Goal: Transaction & Acquisition: Book appointment/travel/reservation

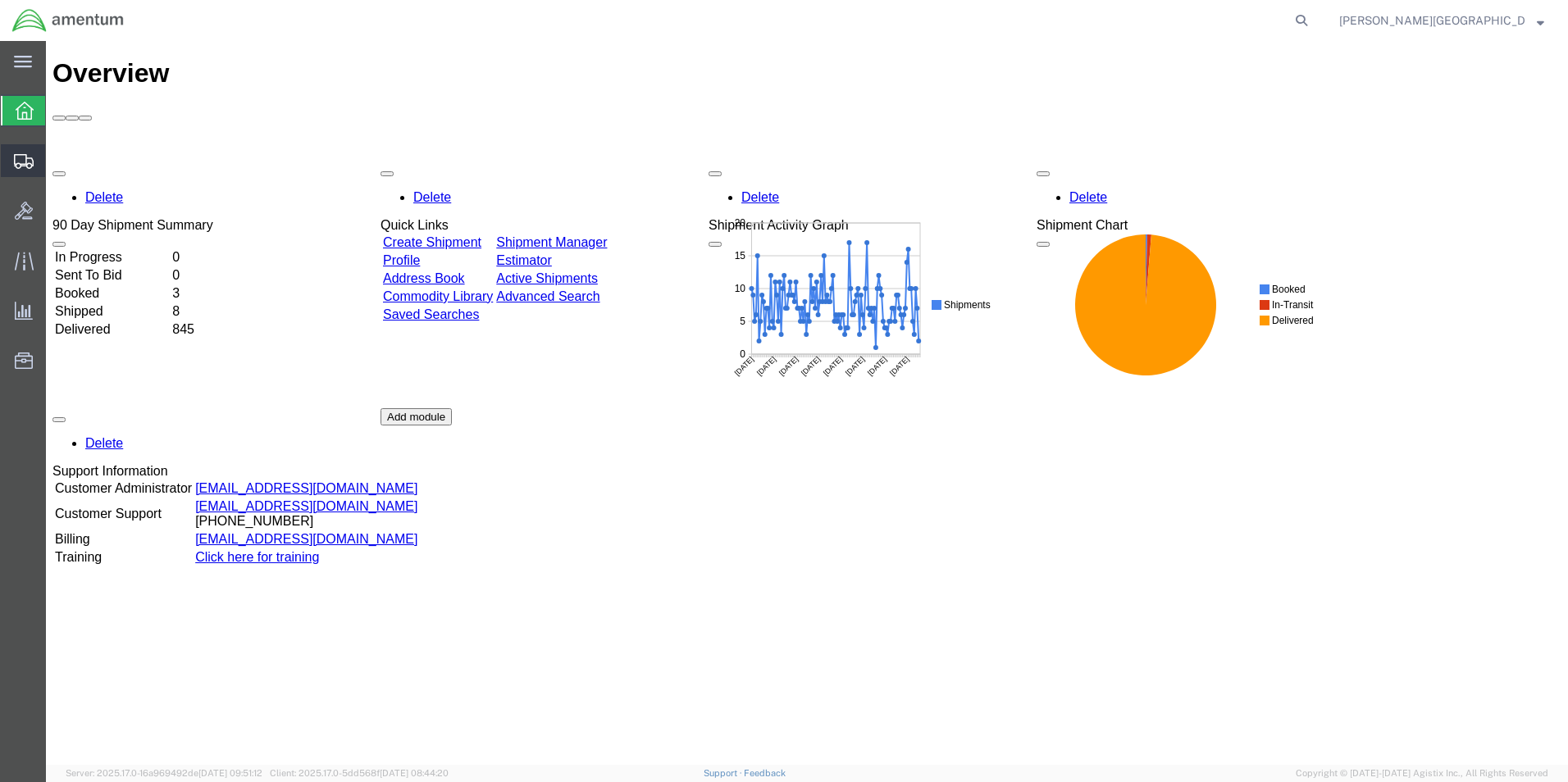
click at [0, 0] on span "Create Shipment" at bounding box center [0, 0] width 0 height 0
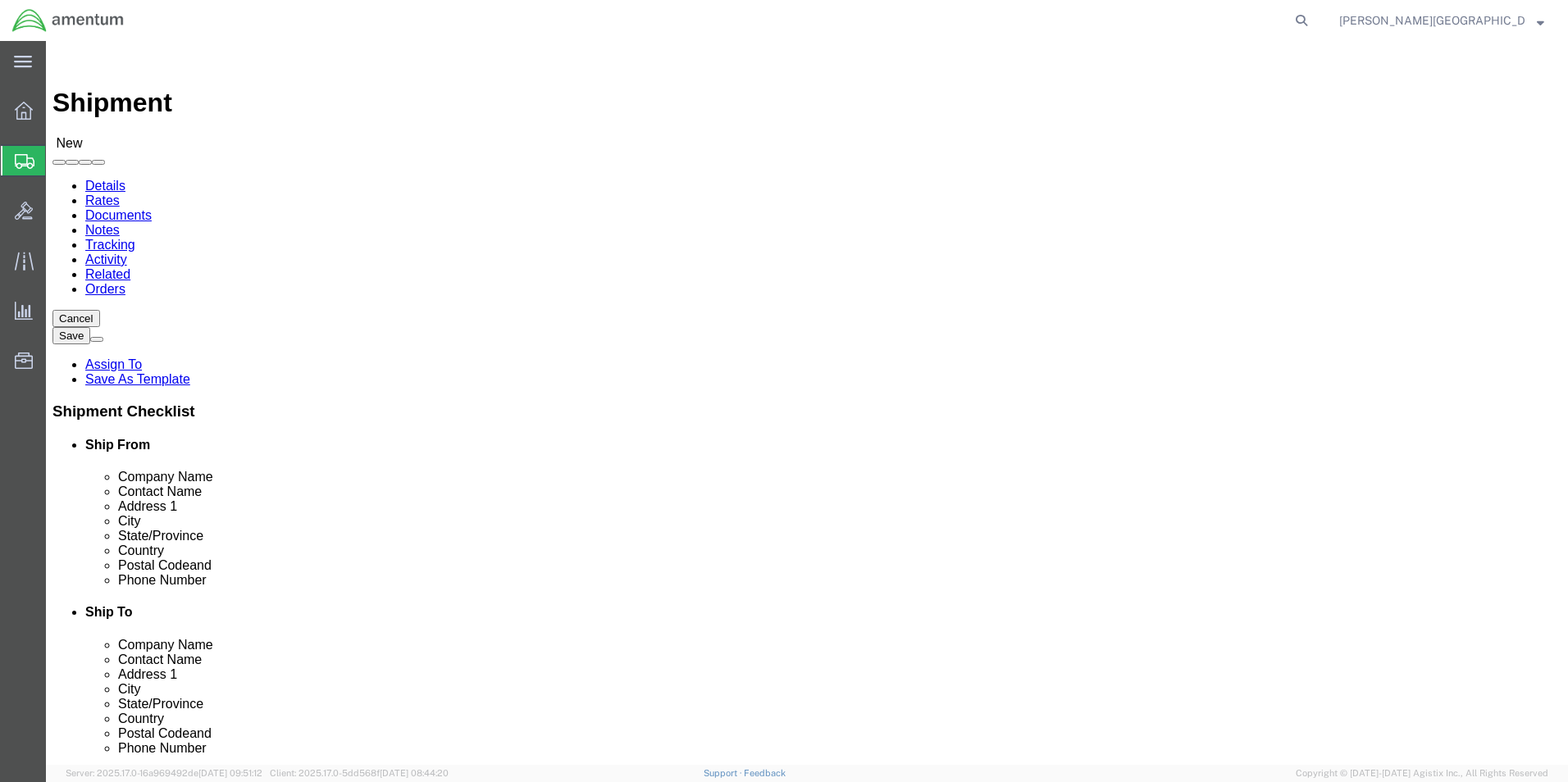
select select
select select "49940"
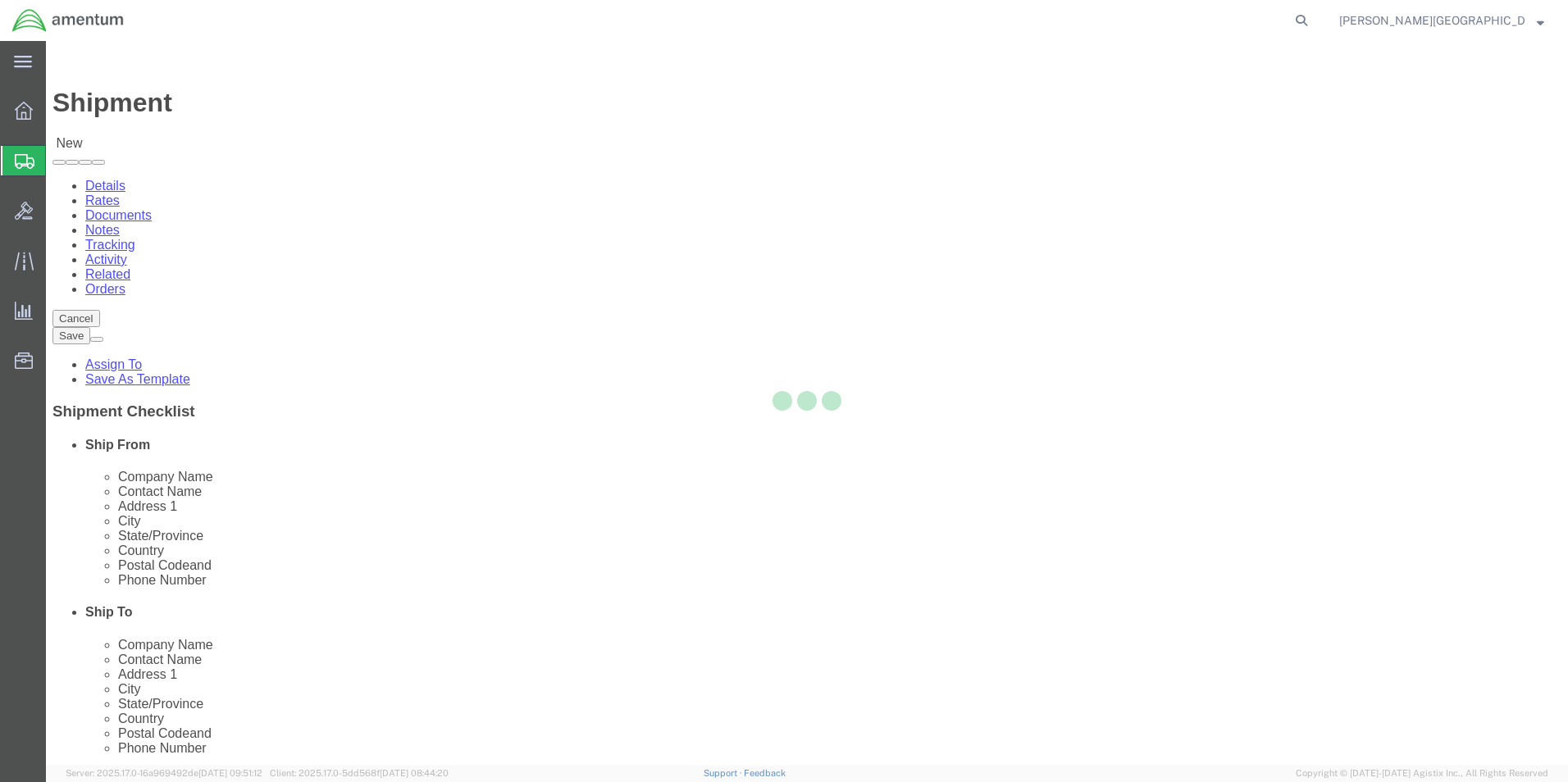
select select "[GEOGRAPHIC_DATA]"
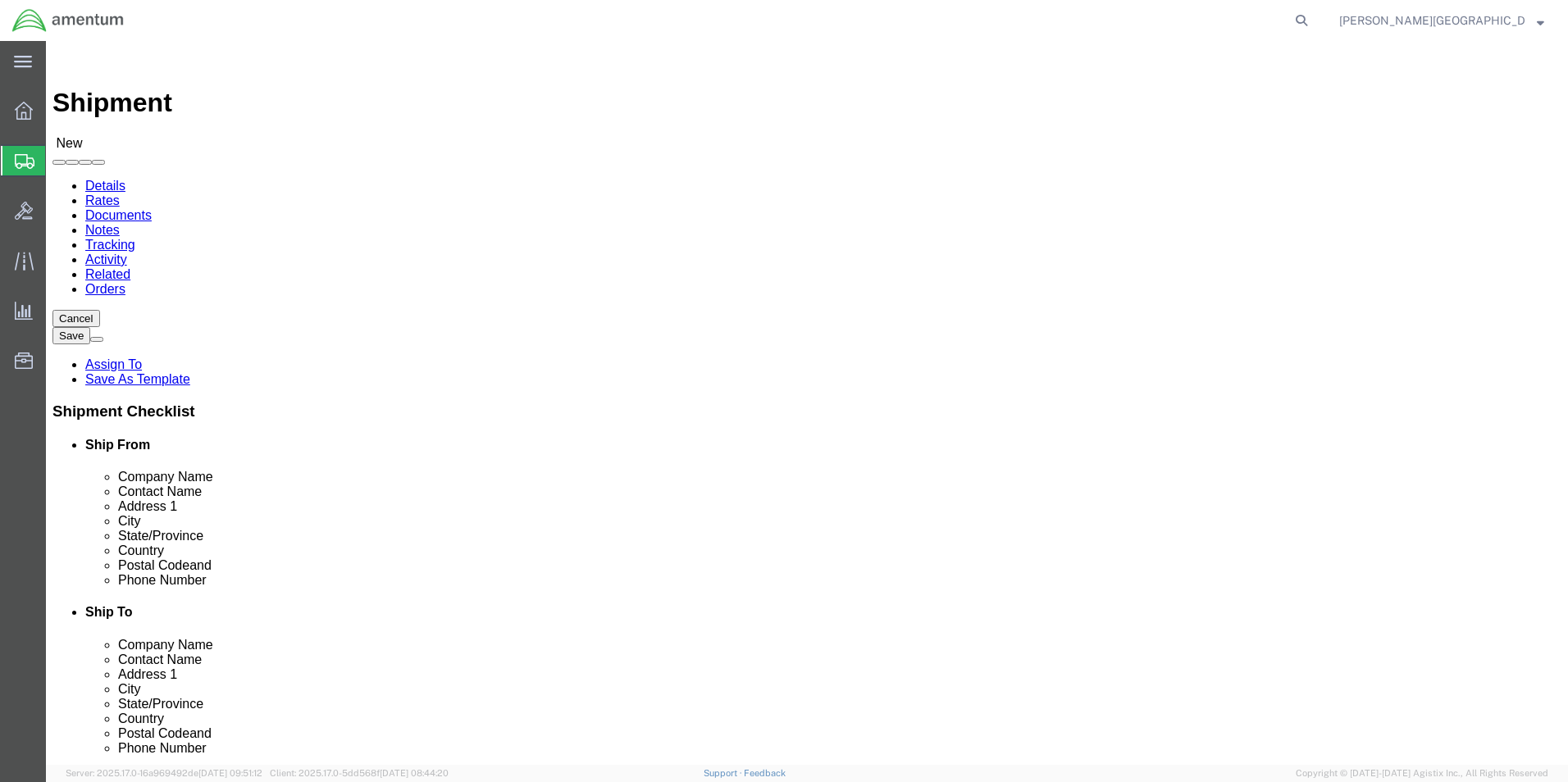
drag, startPoint x: 316, startPoint y: 561, endPoint x: 258, endPoint y: 560, distance: 58.0
click input "text"
type input "2"
type input "[PHONE_NUMBER]"
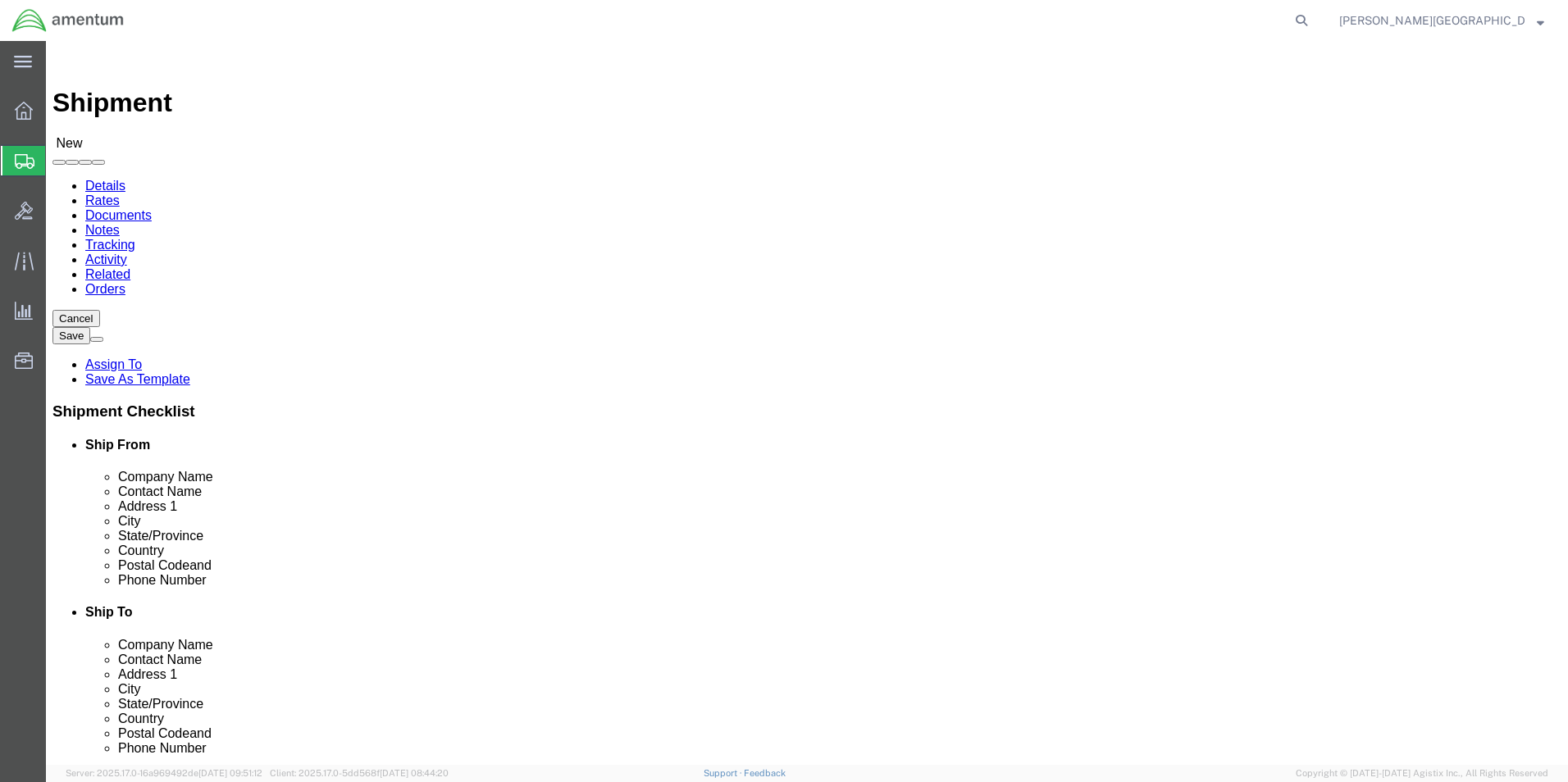
select select "49917"
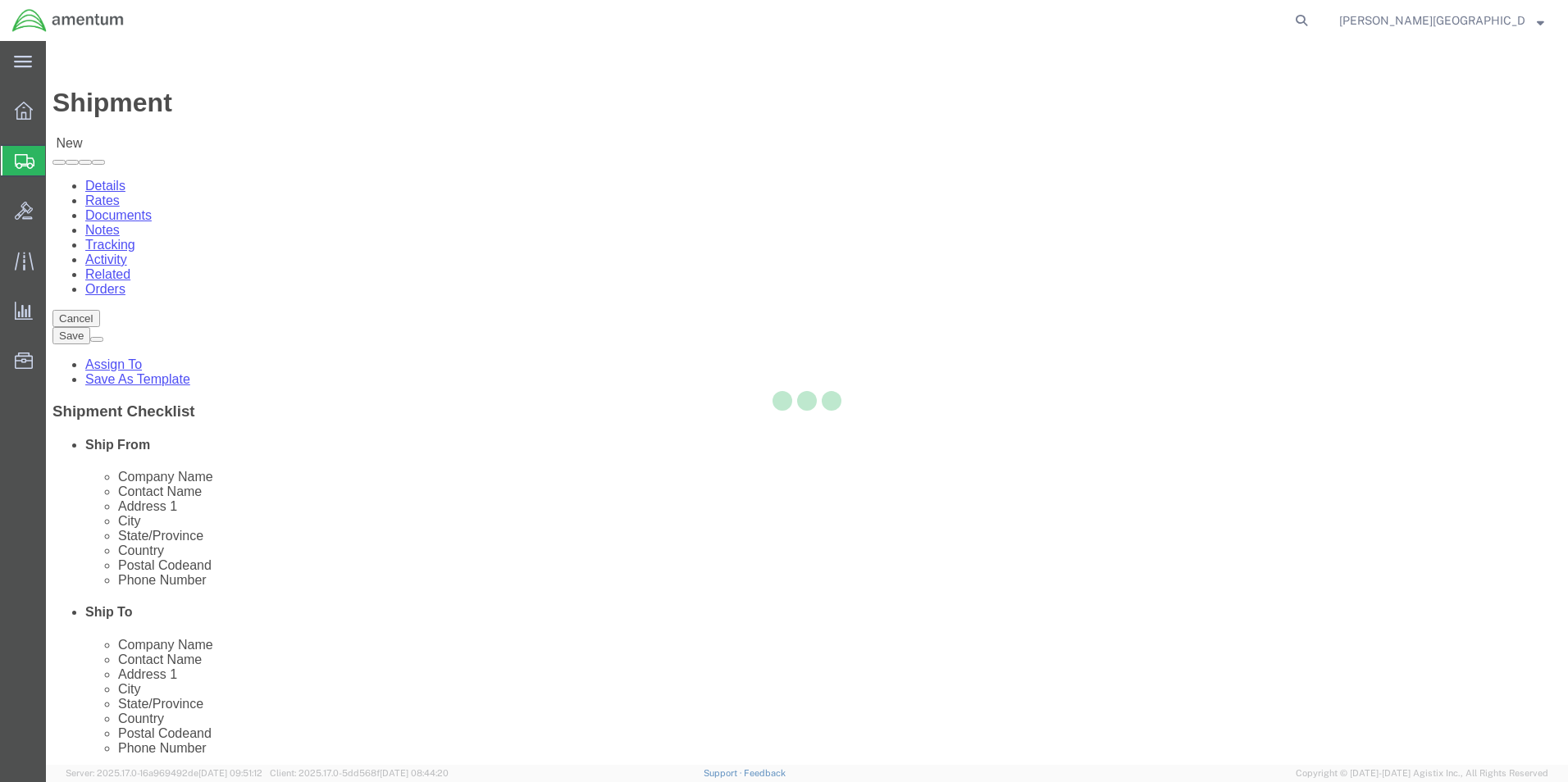
select select "FL"
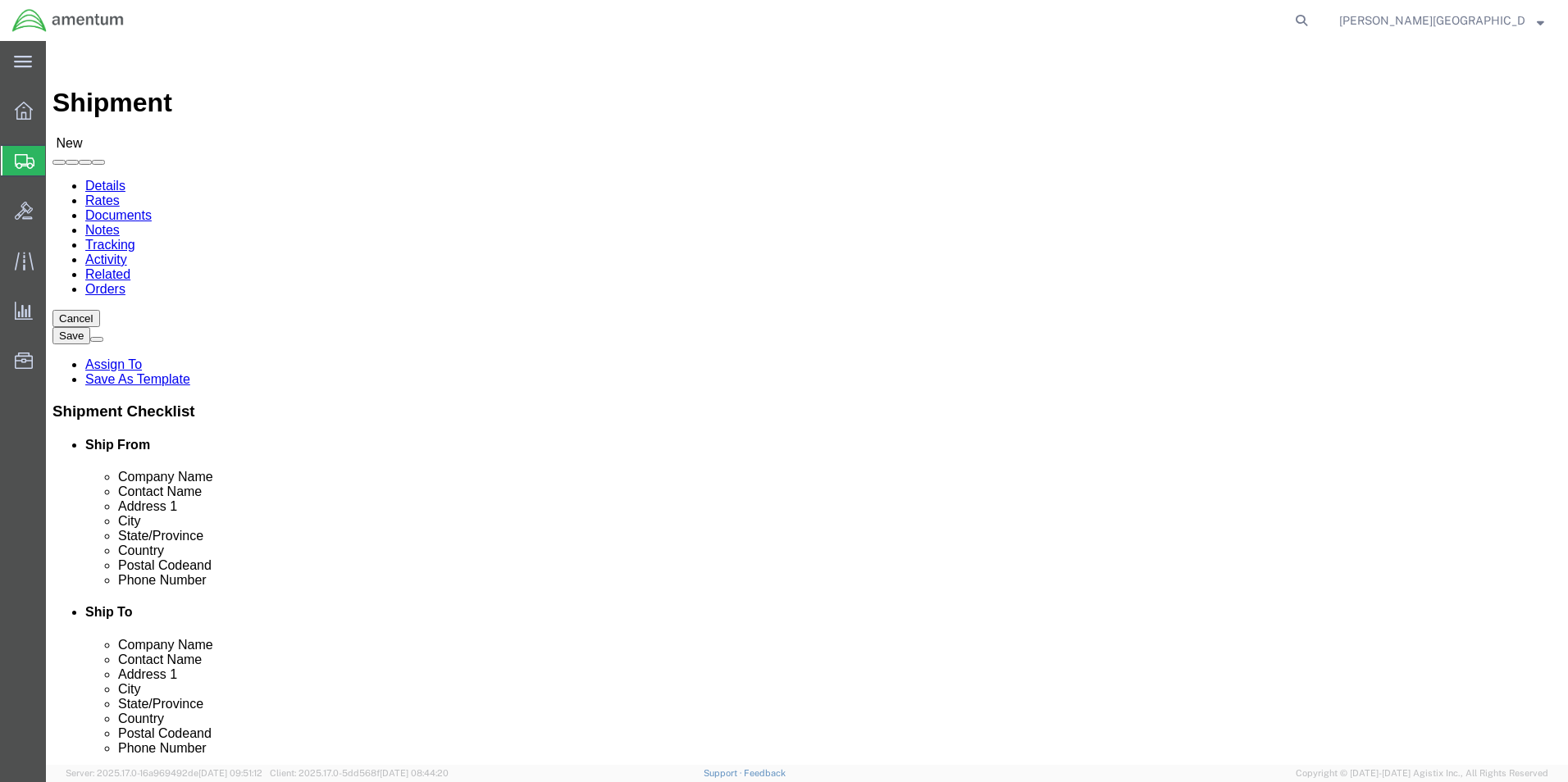
click input "text"
type input "Nich"
click div "- Amentum Services, Inc. - ([PERSON_NAME]) [STREET_ADDRESS]"
select select
select select "FL"
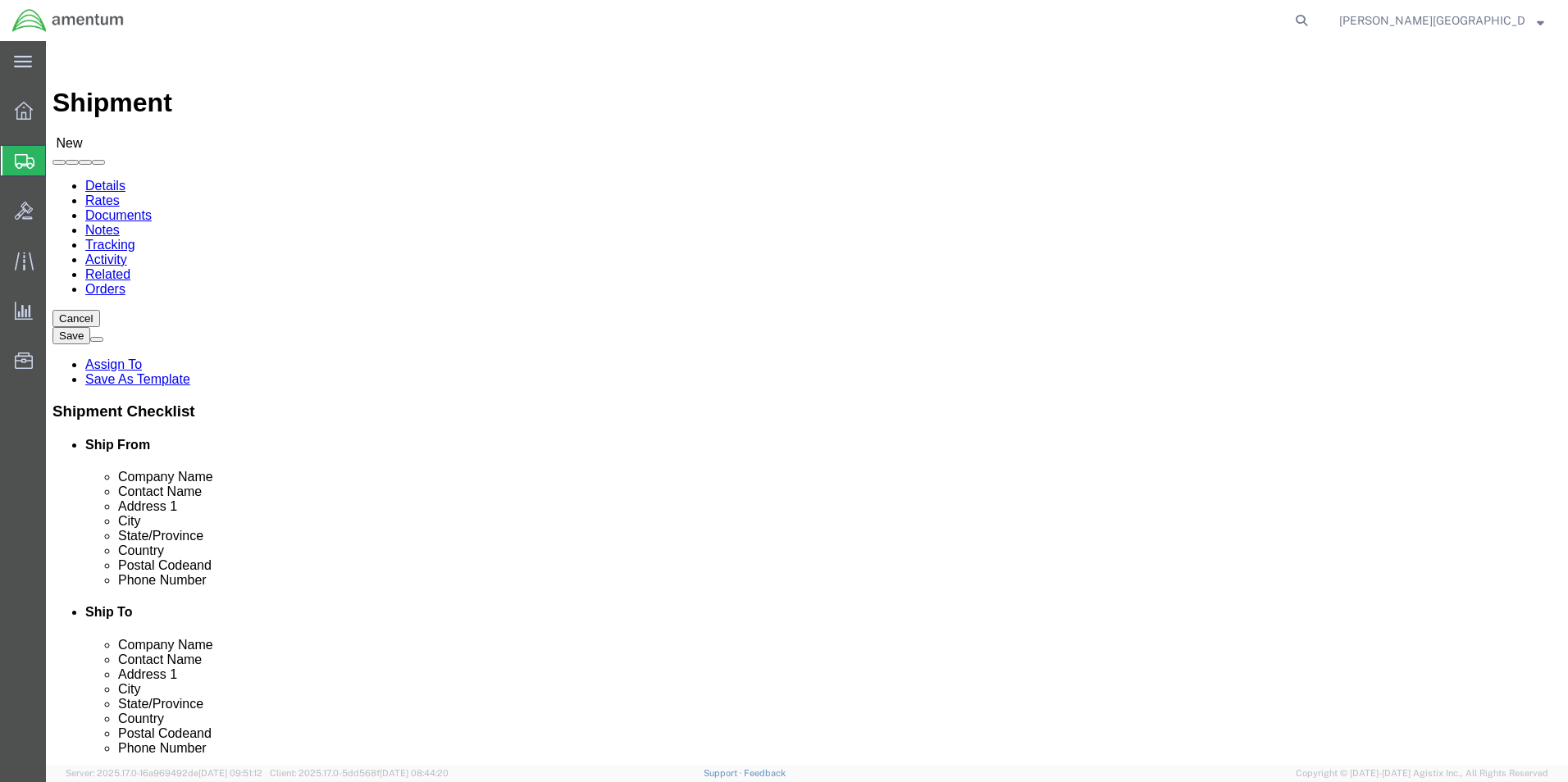
type input "[PERSON_NAME]"
click input "text"
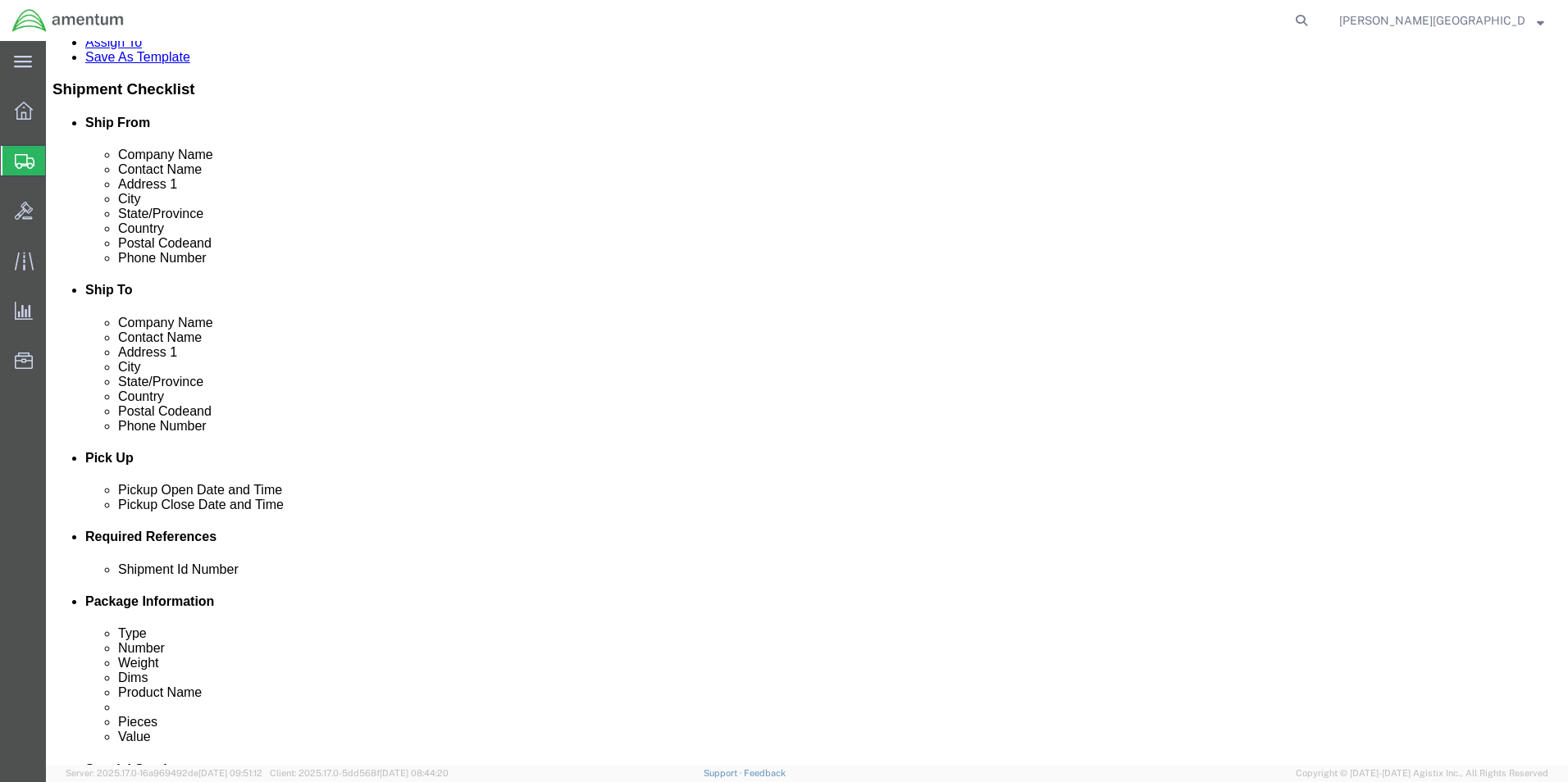
scroll to position [327, 0]
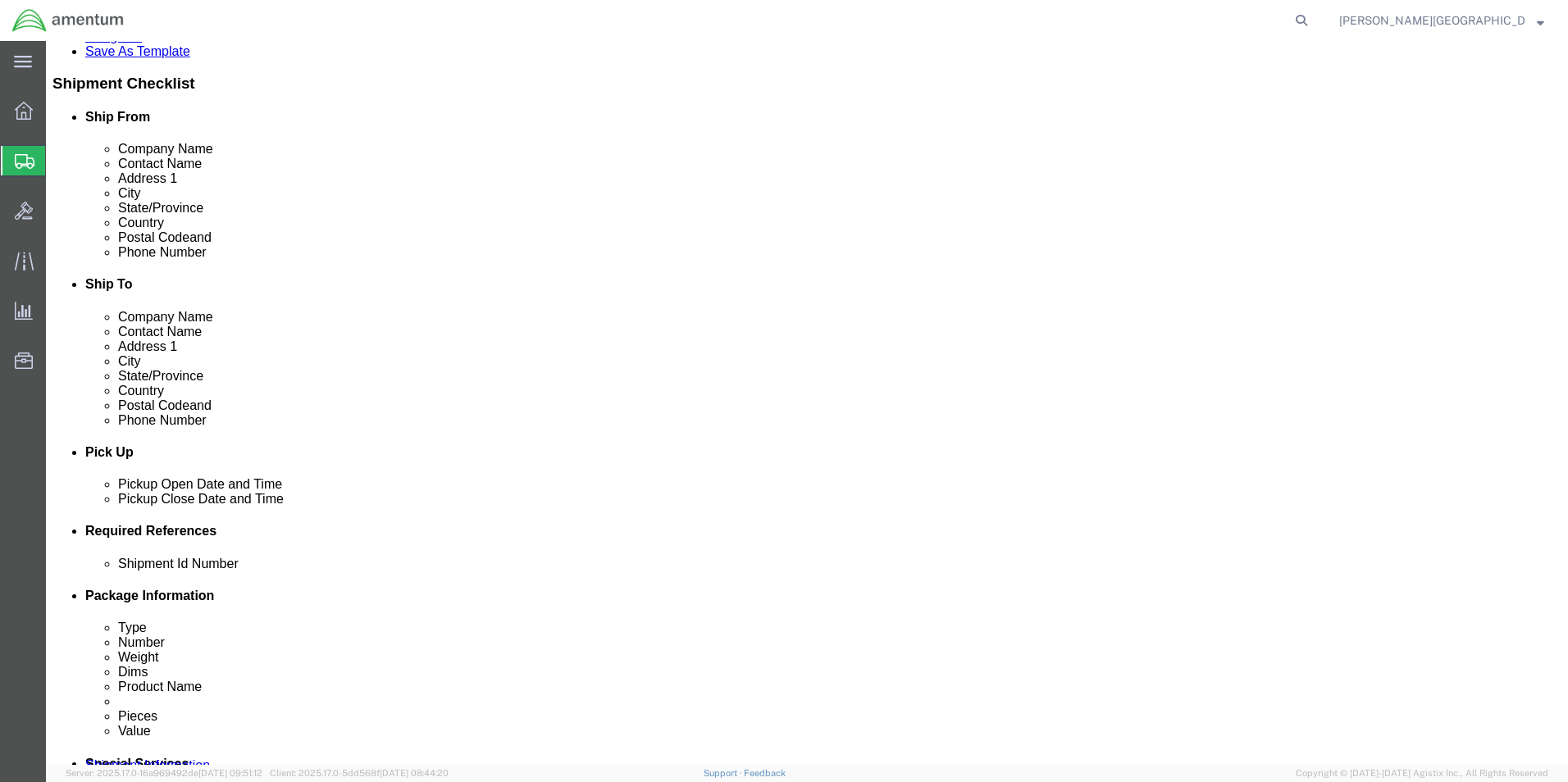
click div "[DATE] 12:00 PM"
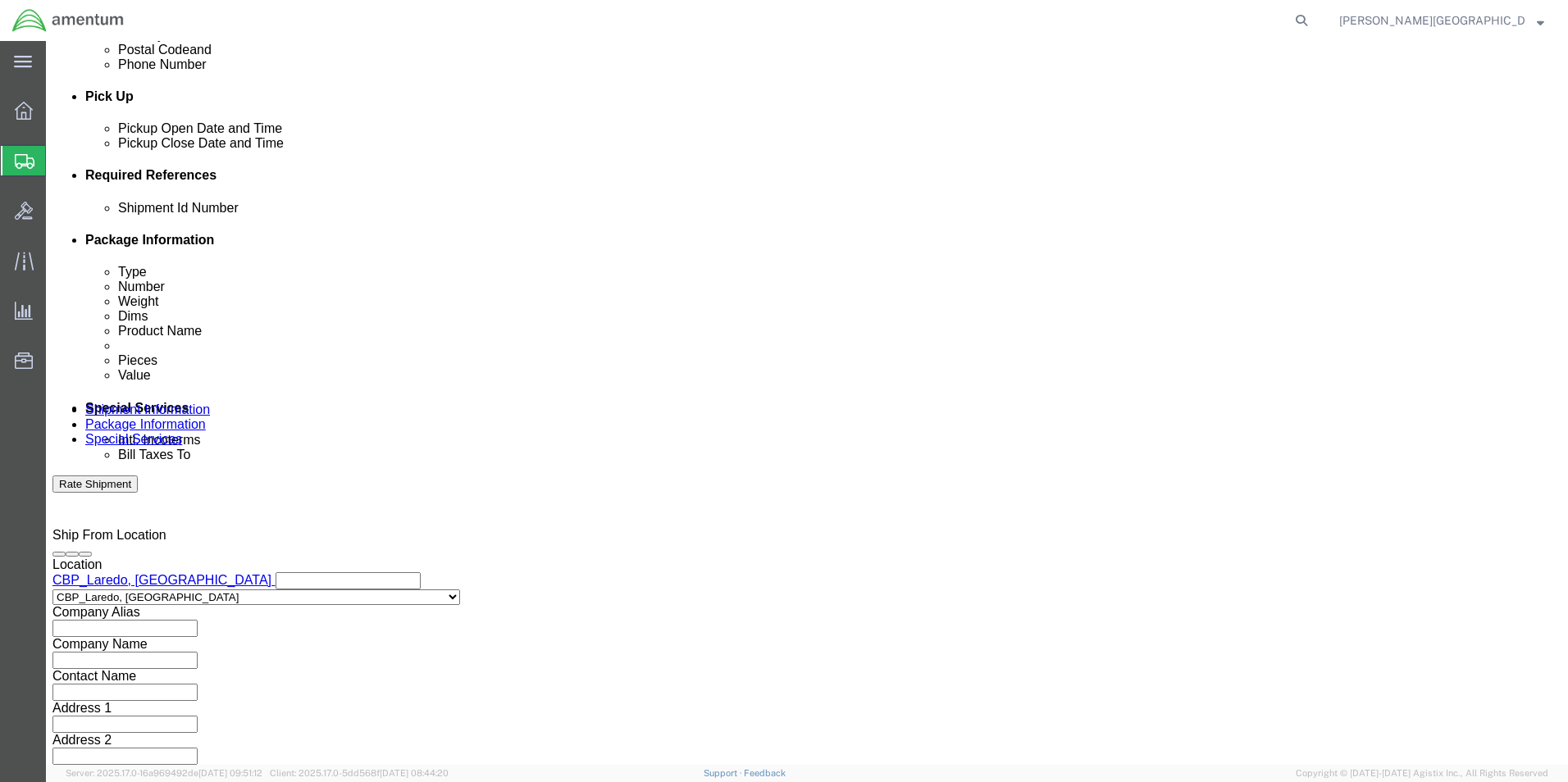
type input "3:00 PM"
click button "Apply"
click button "Add reference"
click select "Select Account Type Activity ID Airline Appointment Number ASN Batch Request # …"
select select "DEPT"
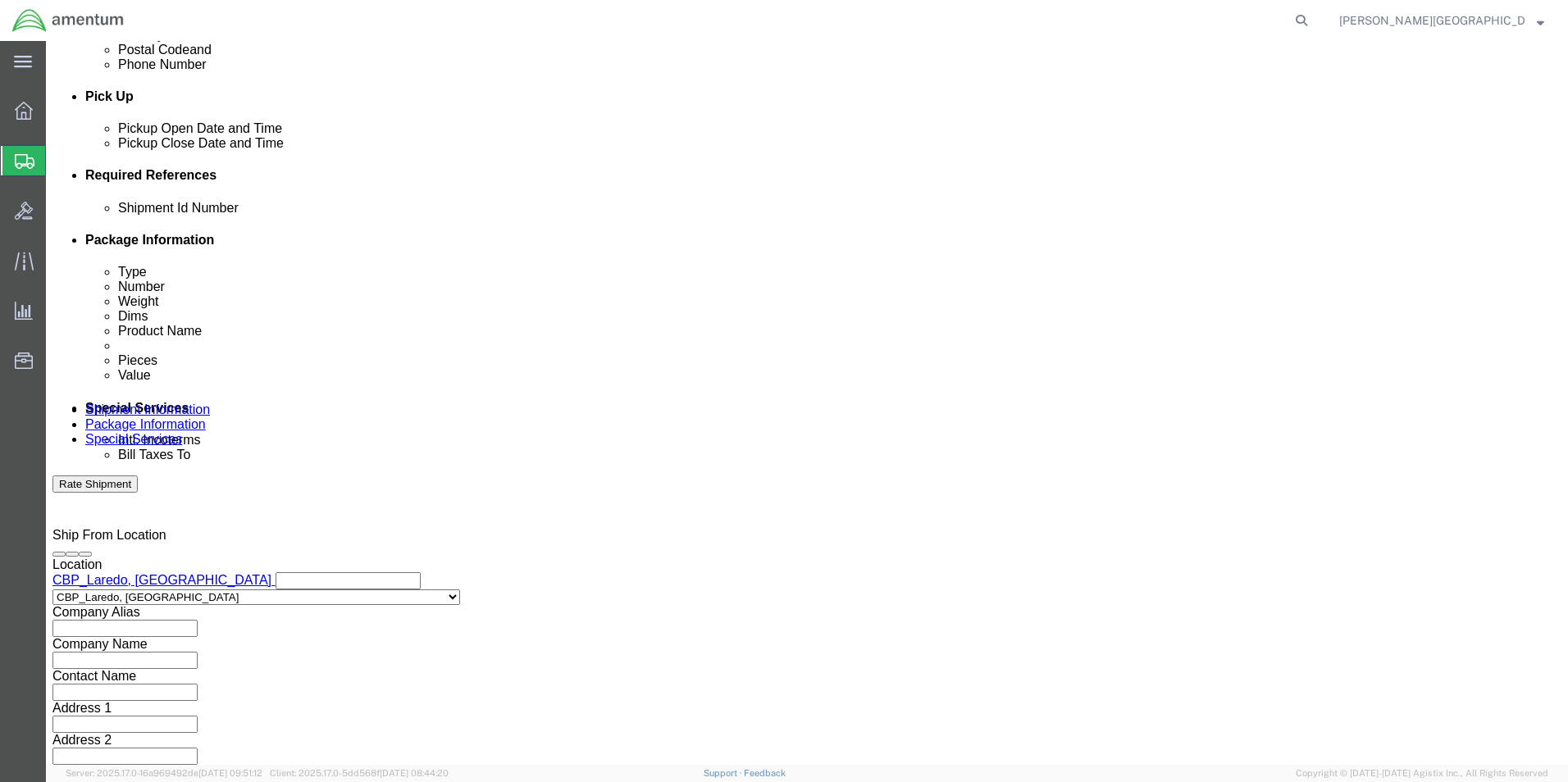
click select "Select Account Type Activity ID Airline Appointment Number ASN Batch Request # …"
click div "Select Account Type Activity ID Airline Appointment Number ASN Batch Request # …"
click input "text"
type input "Supply Department"
click button "Add reference"
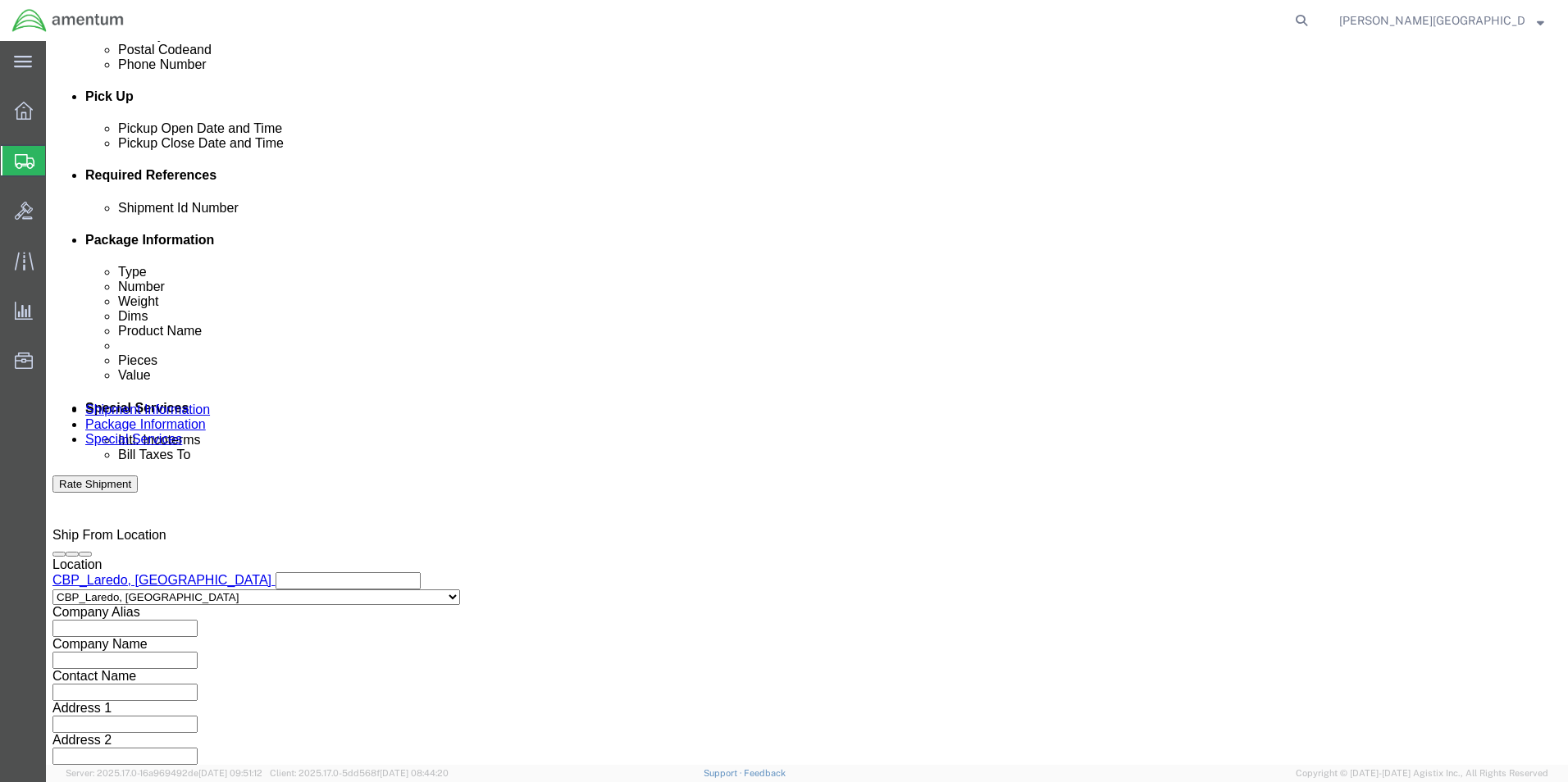
click select "Select Account Type Activity ID Airline Appointment Number ASN Batch Request # …"
select select "PROJNUM"
click select "Select Account Type Activity ID Airline Appointment Number ASN Batch Request # …"
click div "Shipment Id Number Select Account Type Activity ID Airline Appointment Number A…"
click input "text"
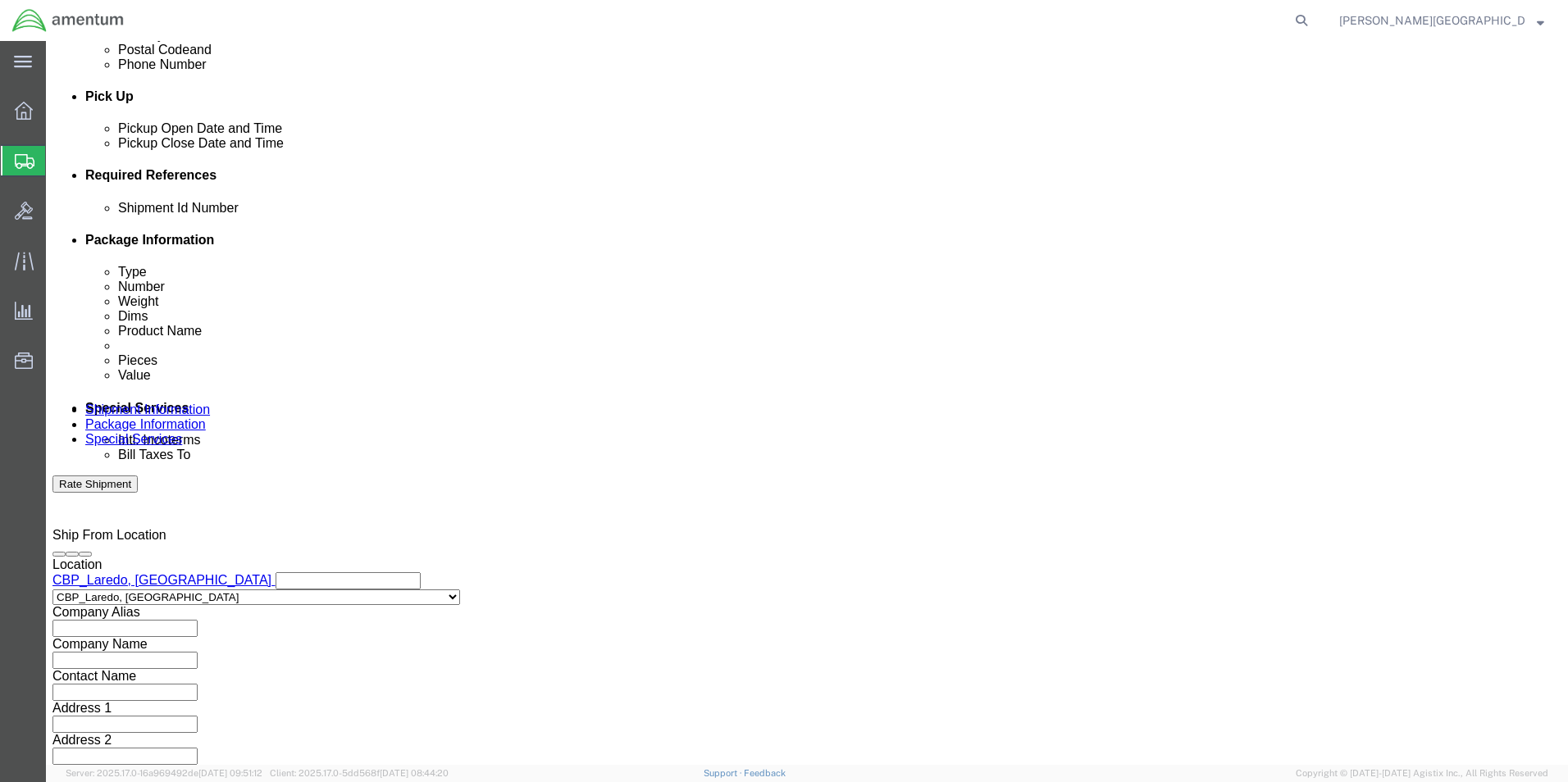
click input "6118.02.03.2219.000.LRT.0000"
type input "6118.03.03.2219.000.LRT.0000"
click button "Add reference"
click select "Select Account Type Activity ID Airline Appointment Number ASN Batch Request # …"
select select "CUSTREF"
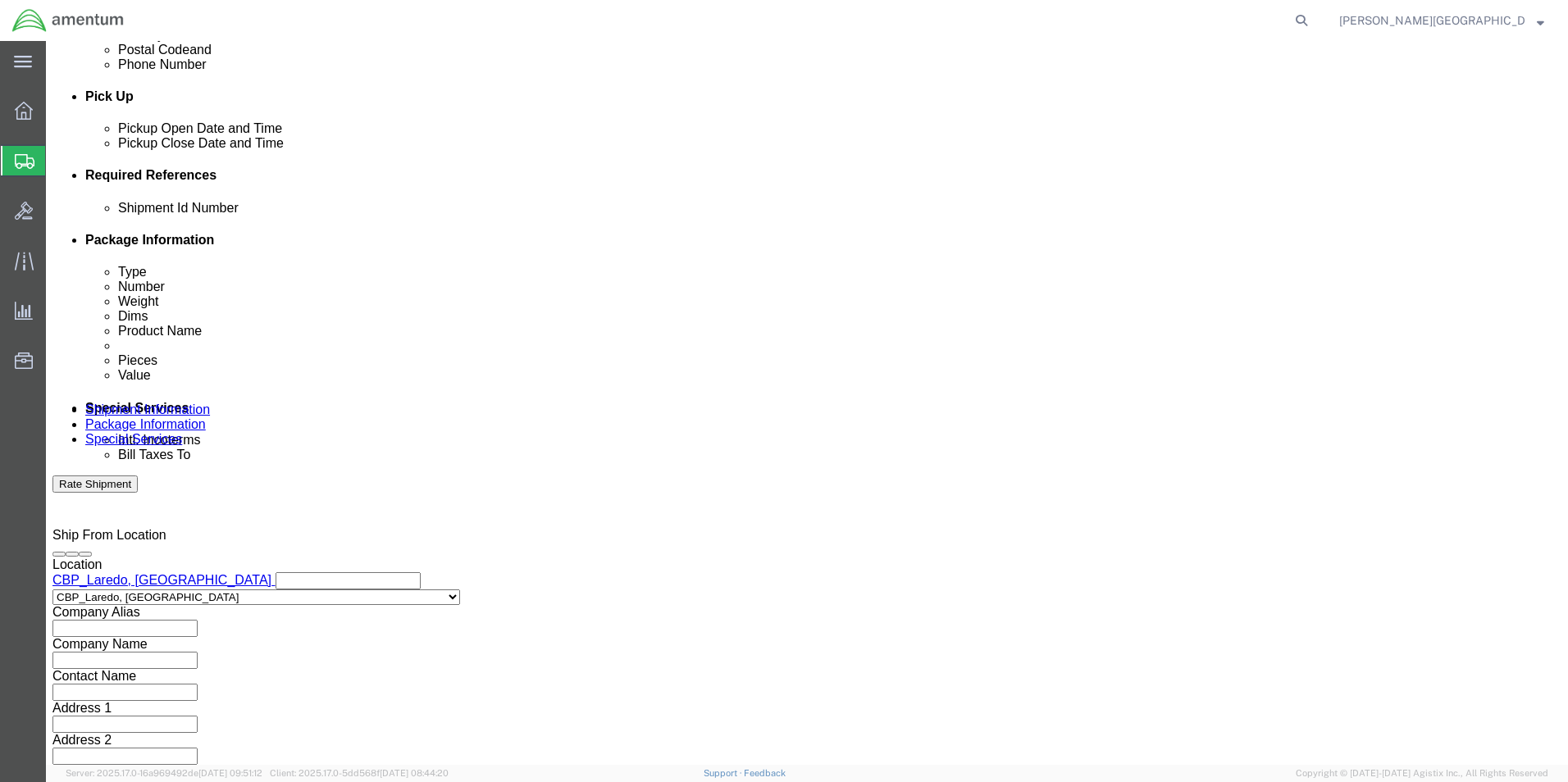
click select "Select Account Type Activity ID Airline Appointment Number ASN Batch Request # …"
click input "text"
paste input "325053"
type input "USAGE#: 325053"
click input "text"
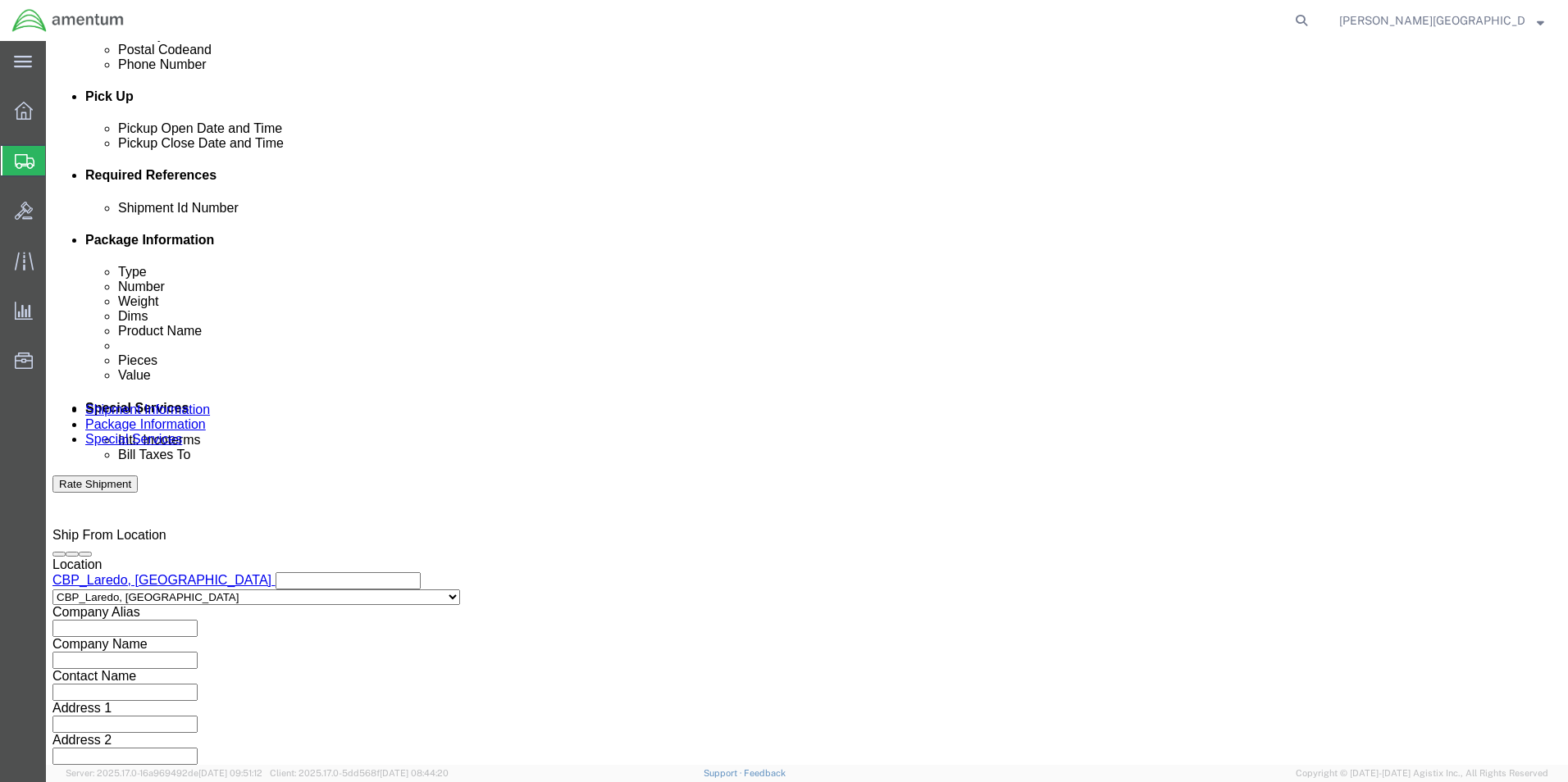
click div "Shipment Id Number Select Account Type Activity ID Airline Appointment Number A…"
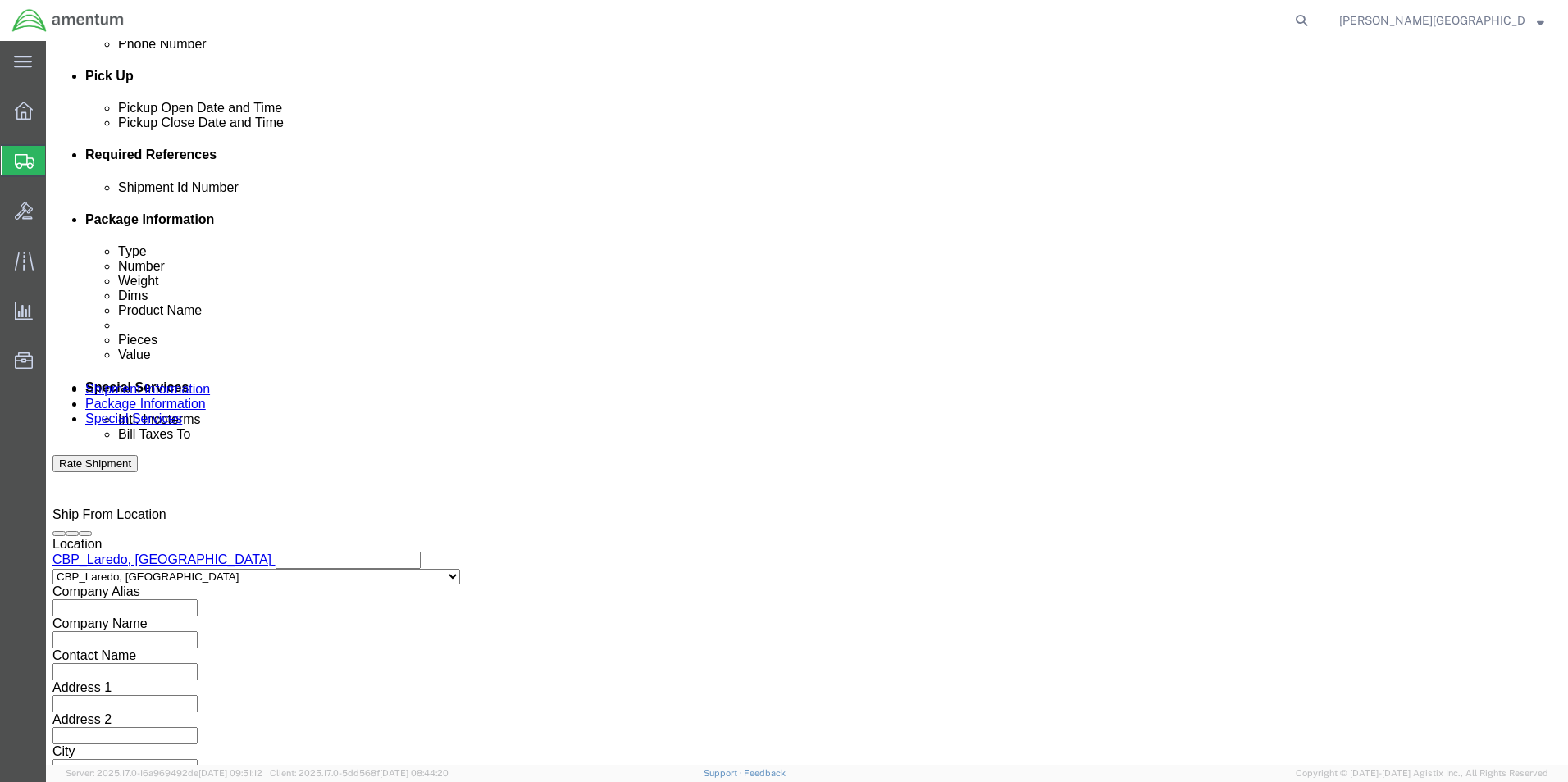
scroll to position [715, 0]
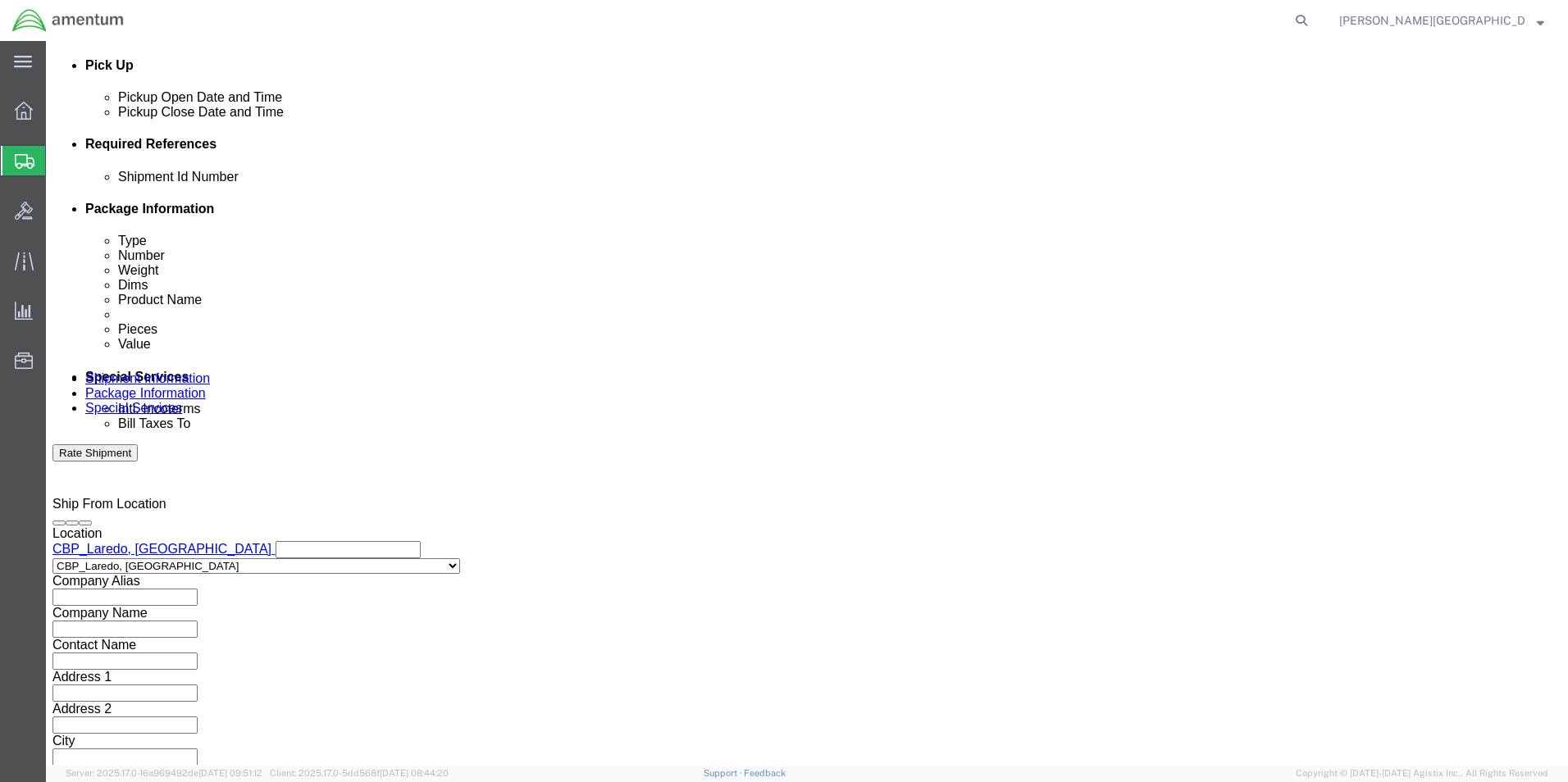
click button "Continue"
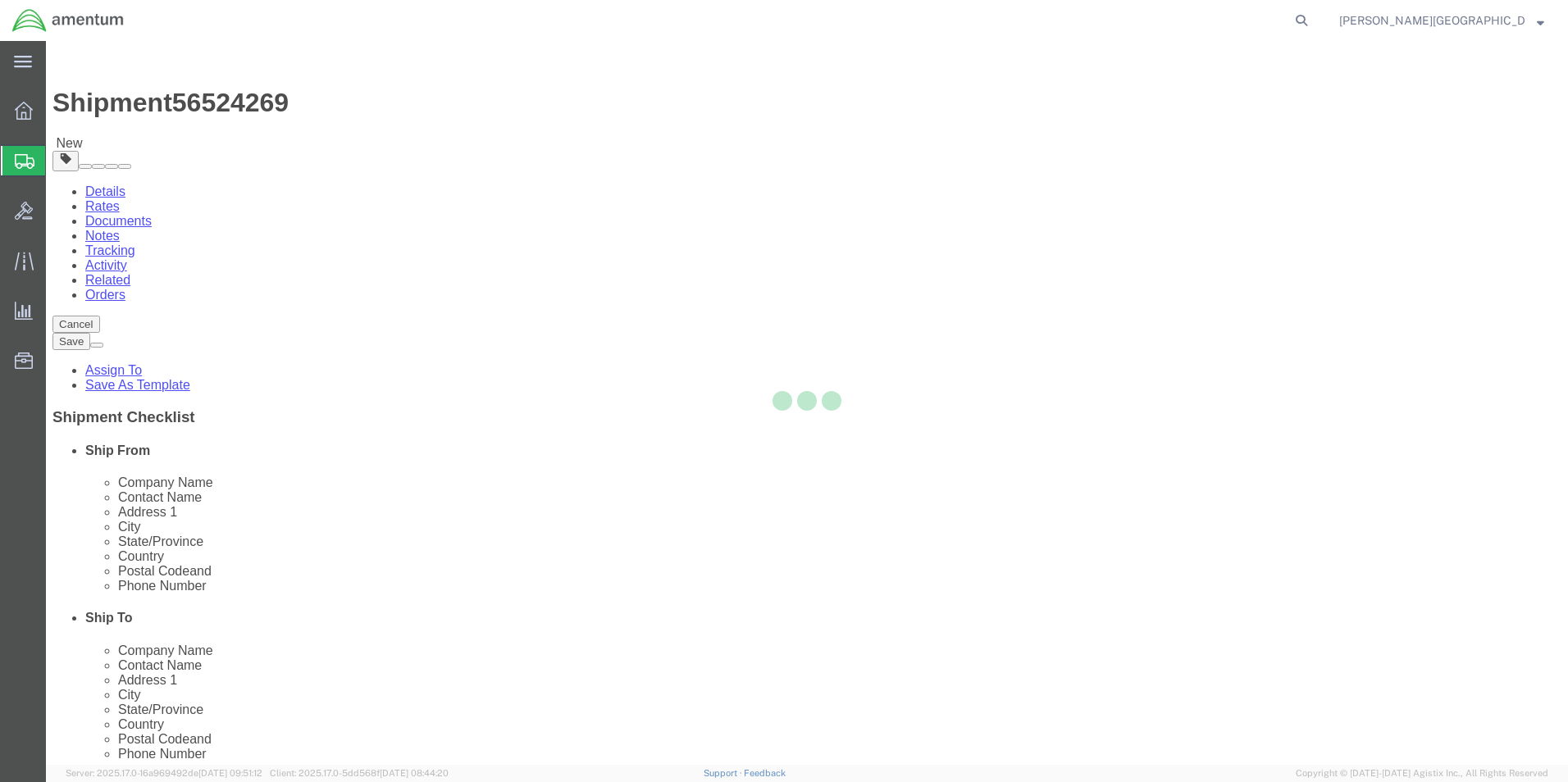
select select "CBOX"
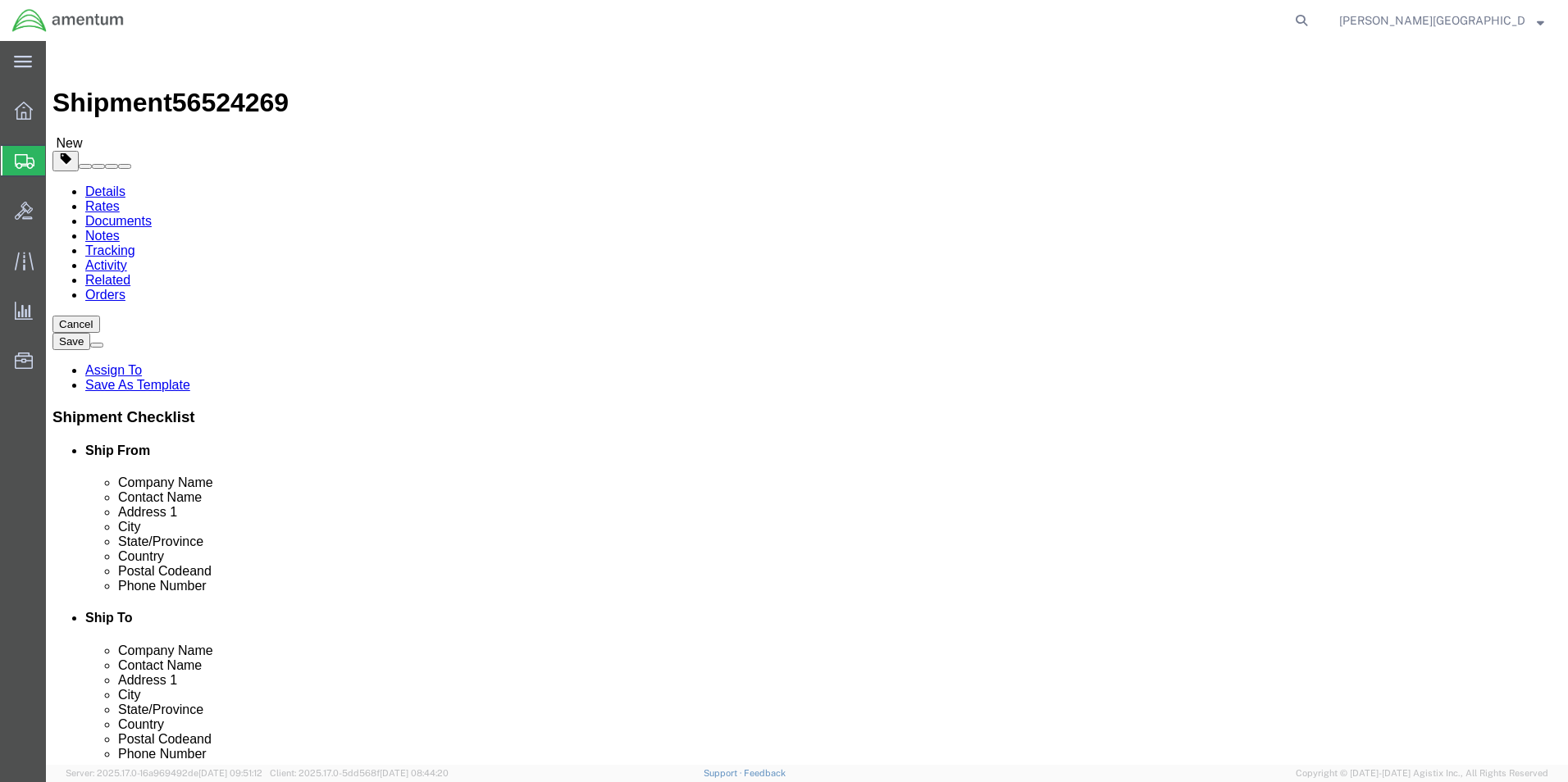
click input "text"
type input "24"
type input "18"
click input "0.00"
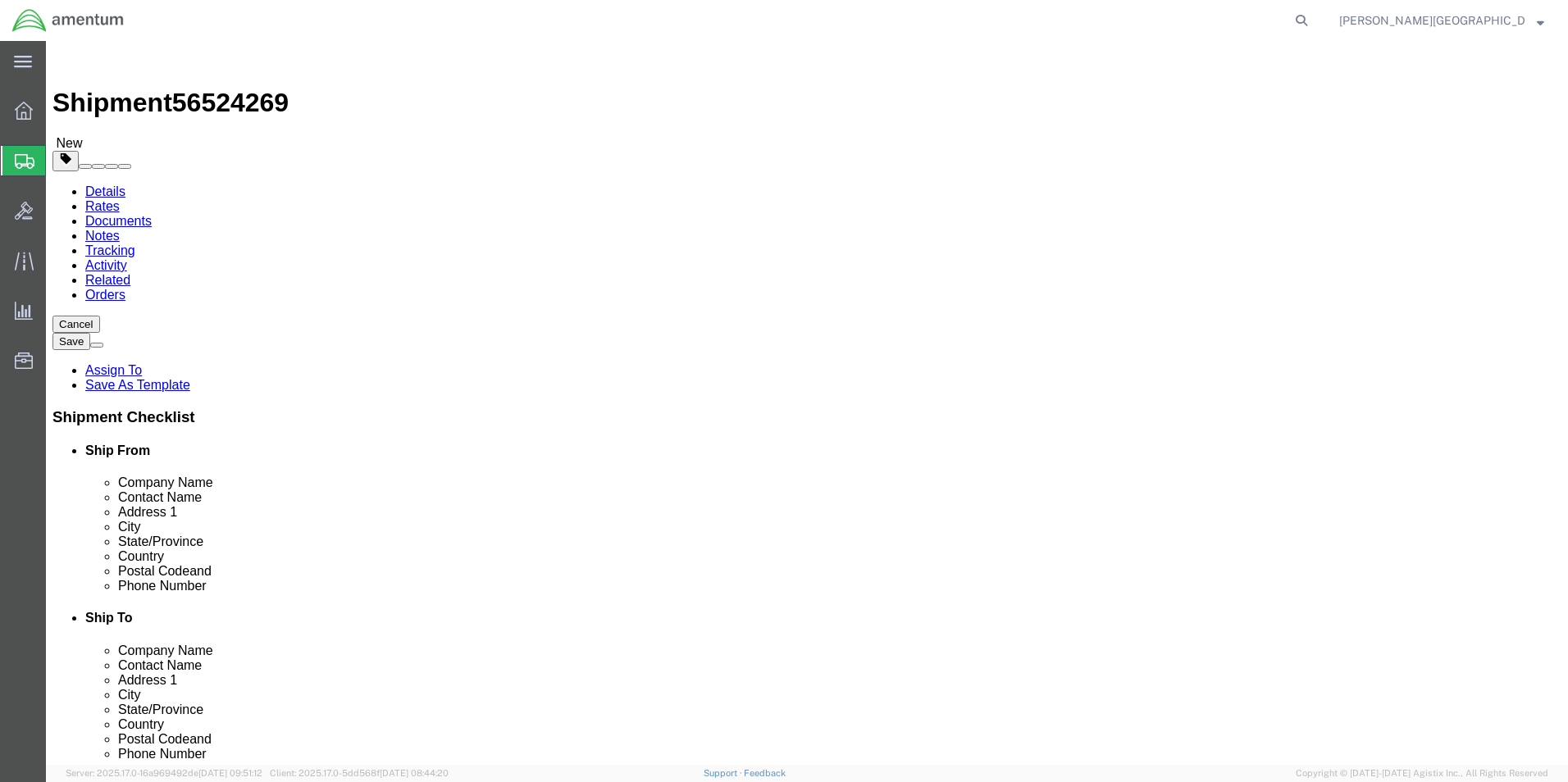
type input "31.00"
click link "Add Content"
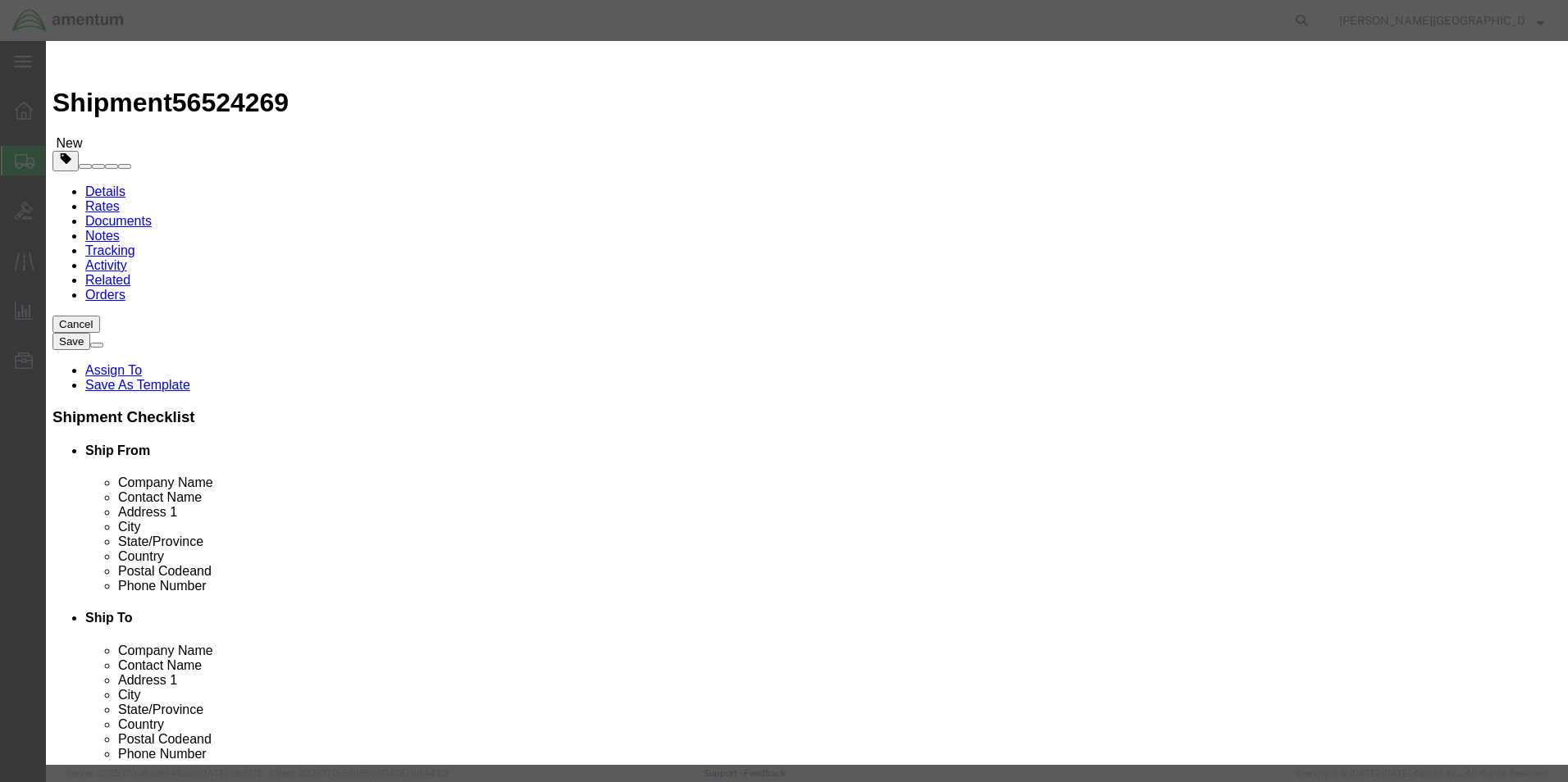
click input "text"
type input "NVG"
click textarea
type textarea "PN:"
click input "0"
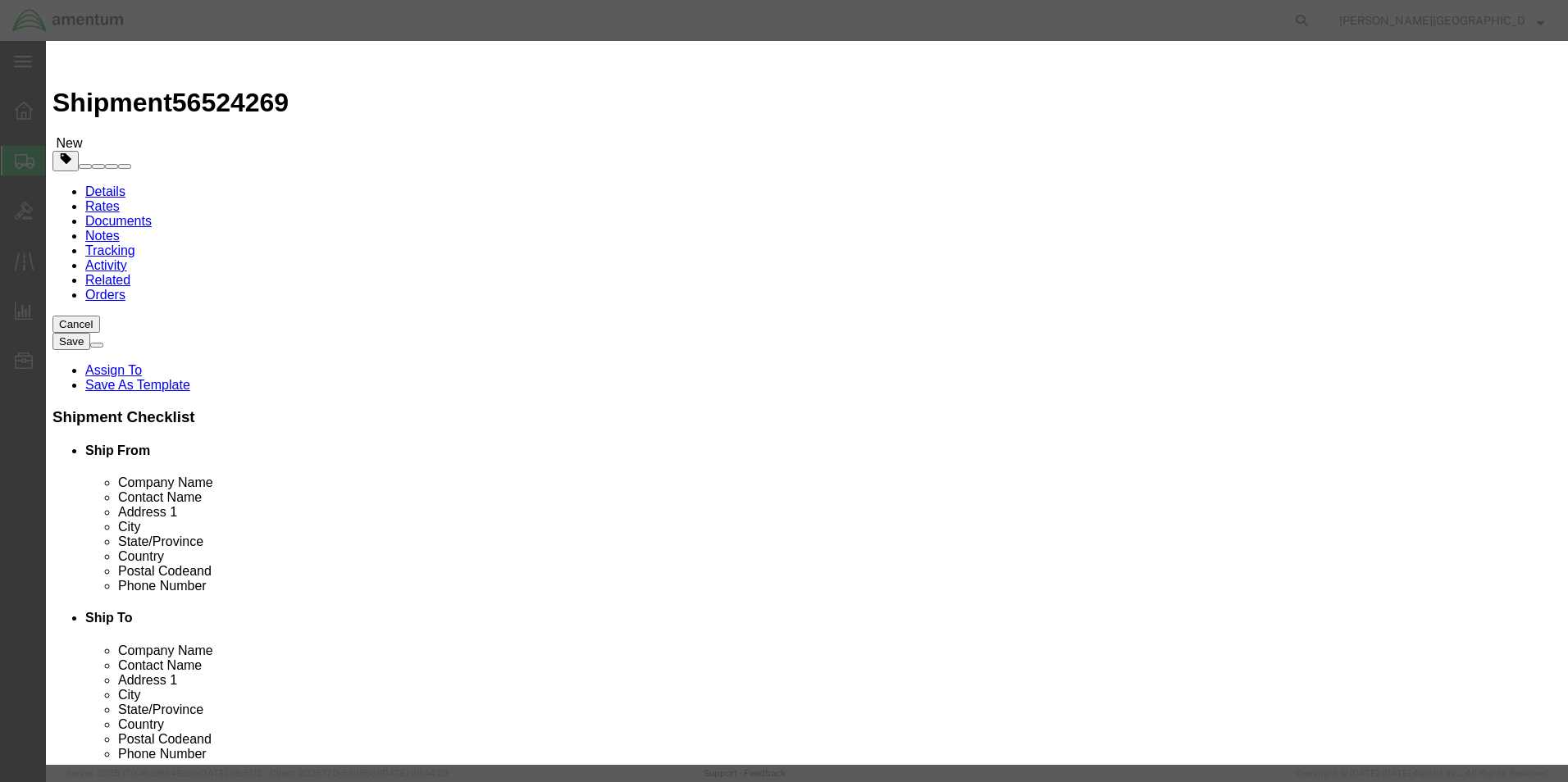
type input "9"
click input "text"
type input "7500.00"
click textarea "PN:"
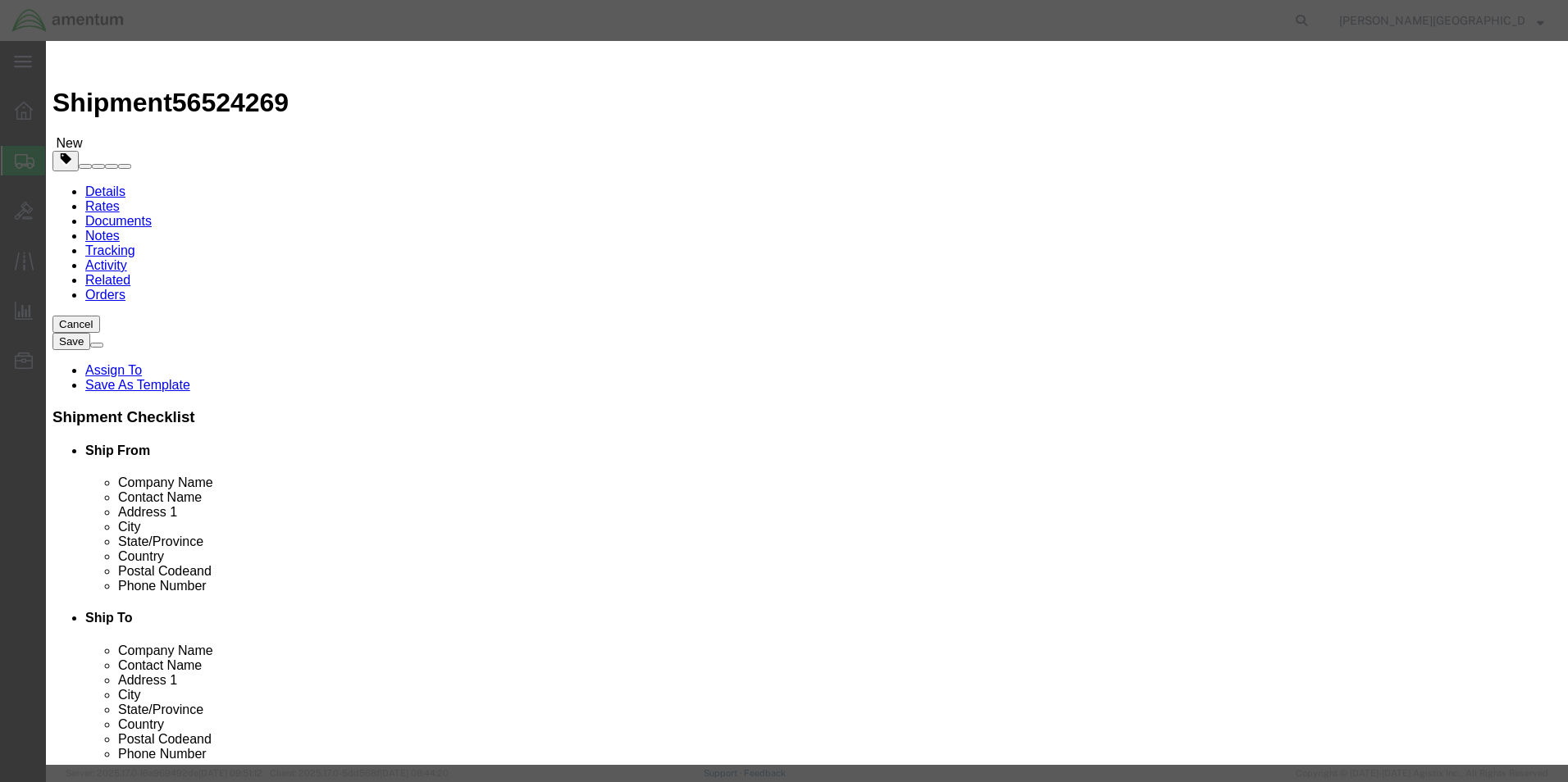
type textarea "PN: 245084-044T SN: 681284, 681285, 681286 PN: 245084-051T SN: 680290, 680298, …"
click button "Save & Close"
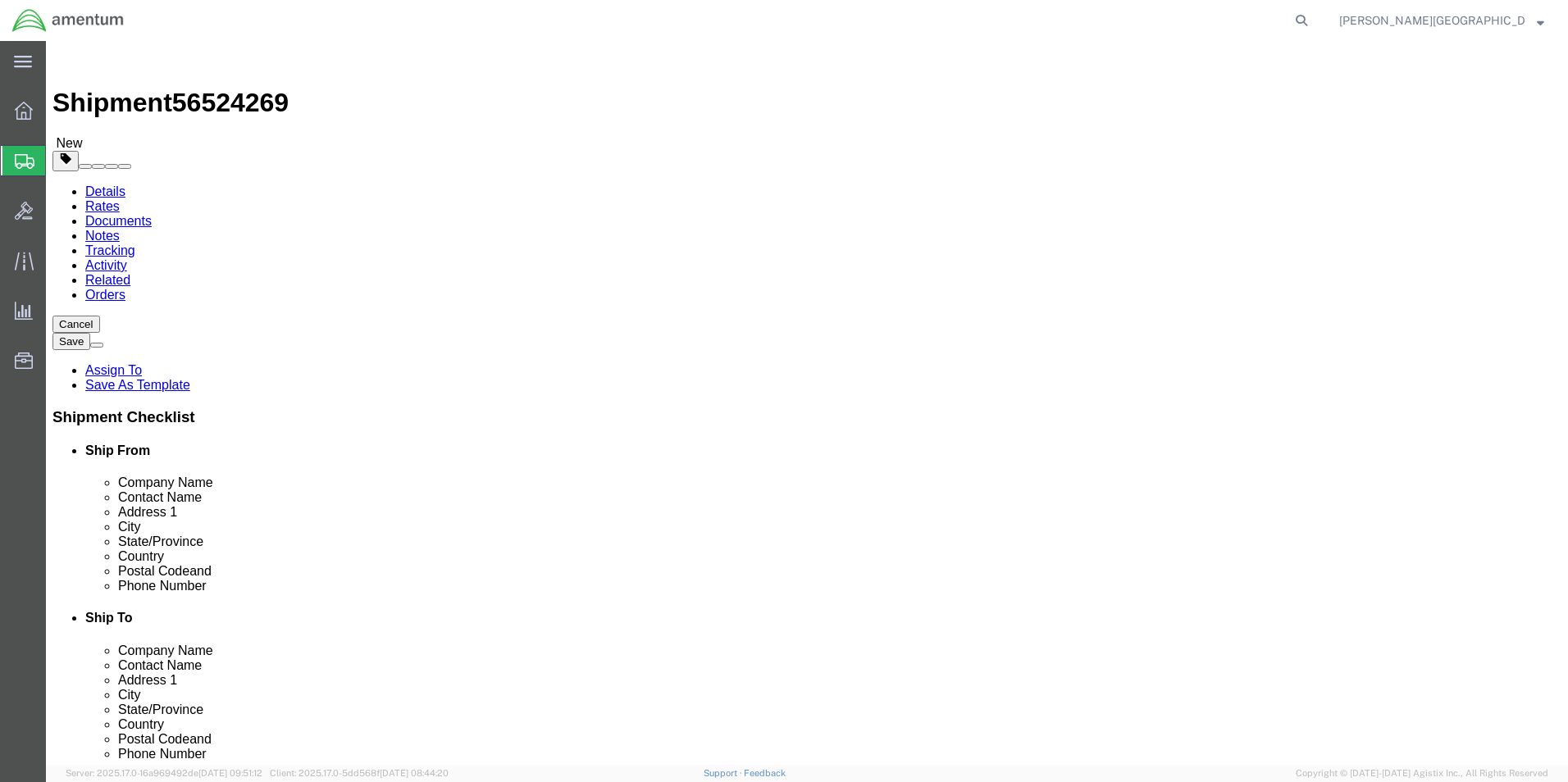
click button "Previous"
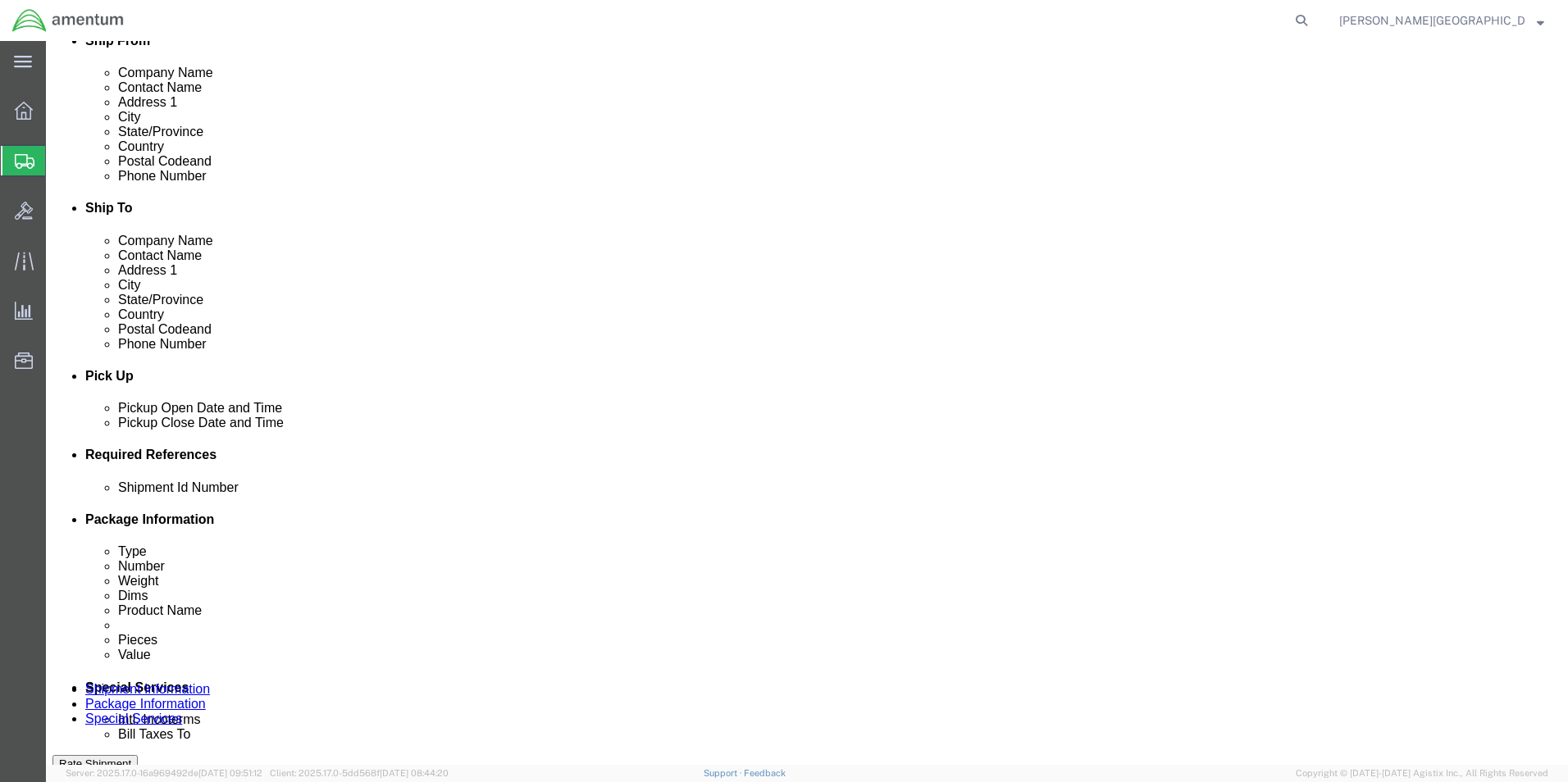
scroll to position [574, 0]
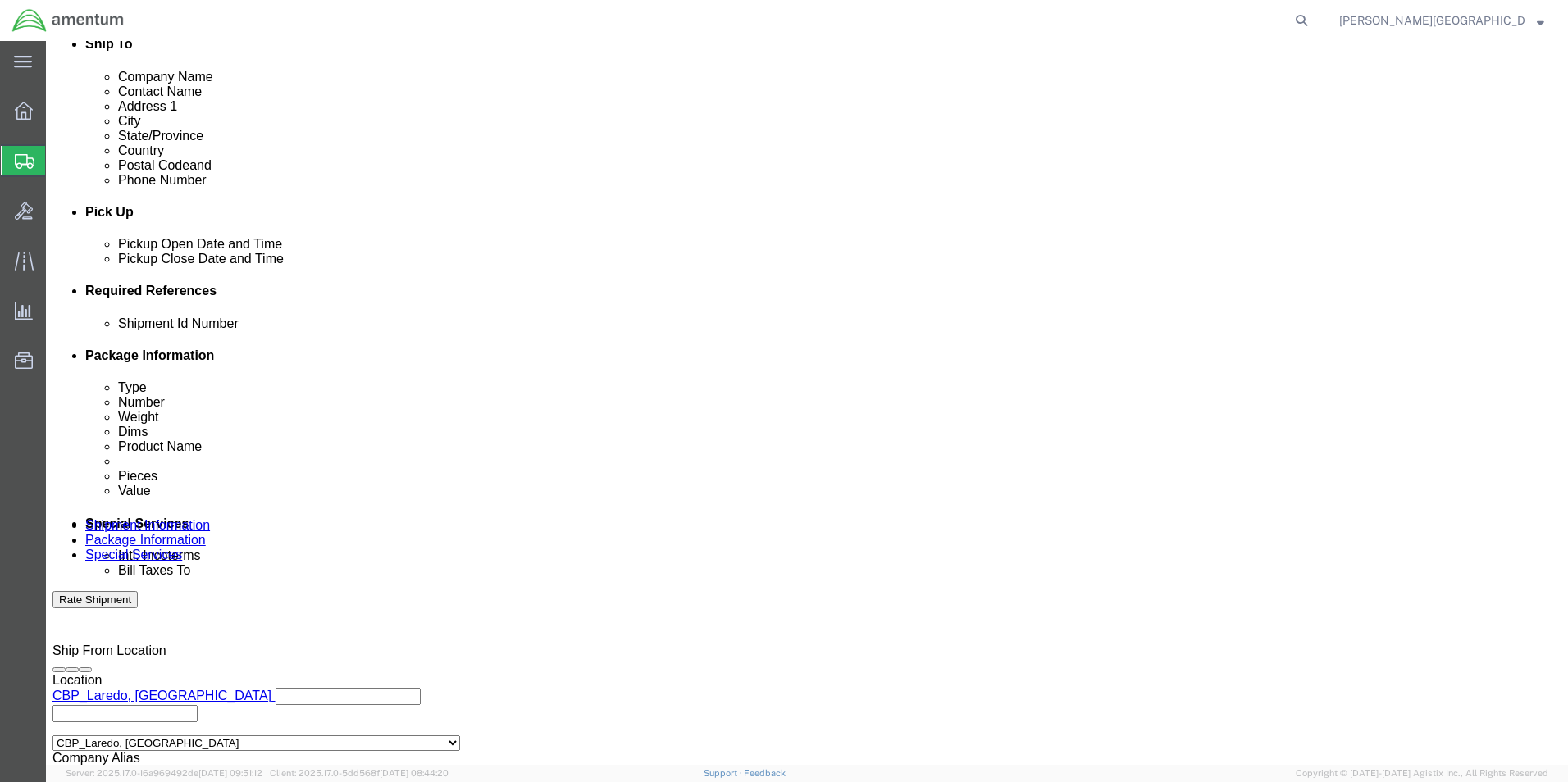
click input "text"
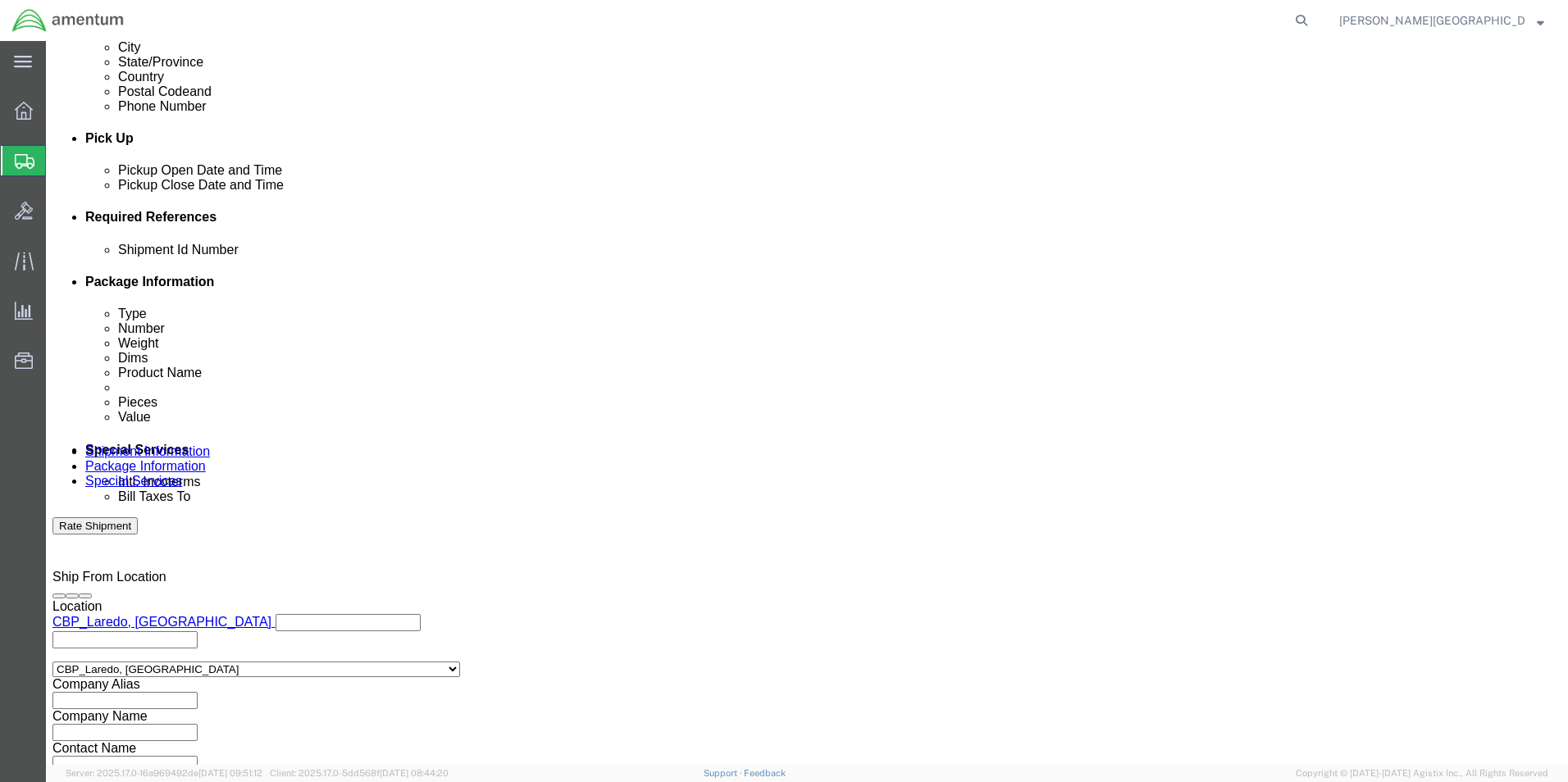
scroll to position [715, 0]
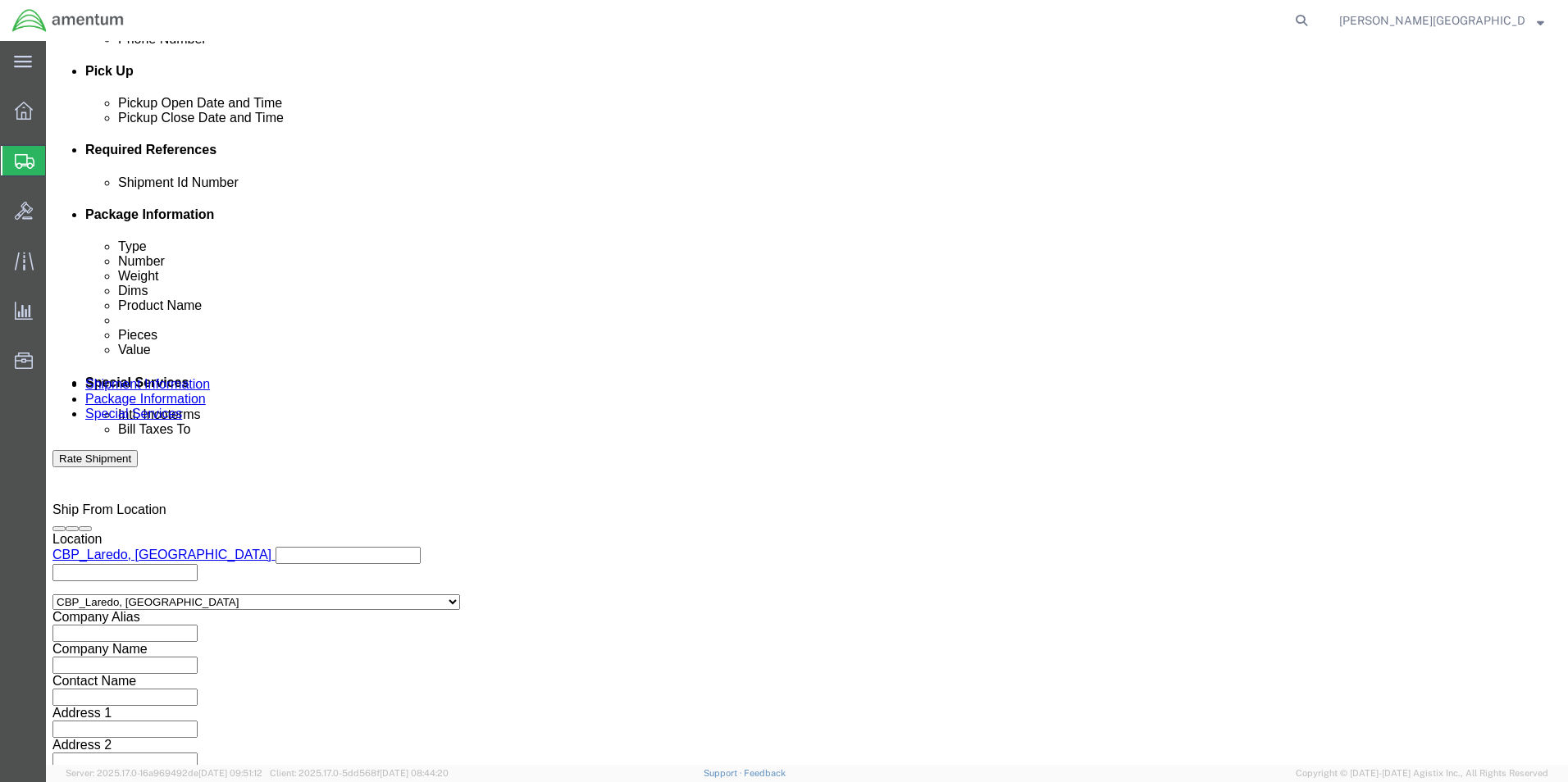
type input "56524269"
click button "Continue"
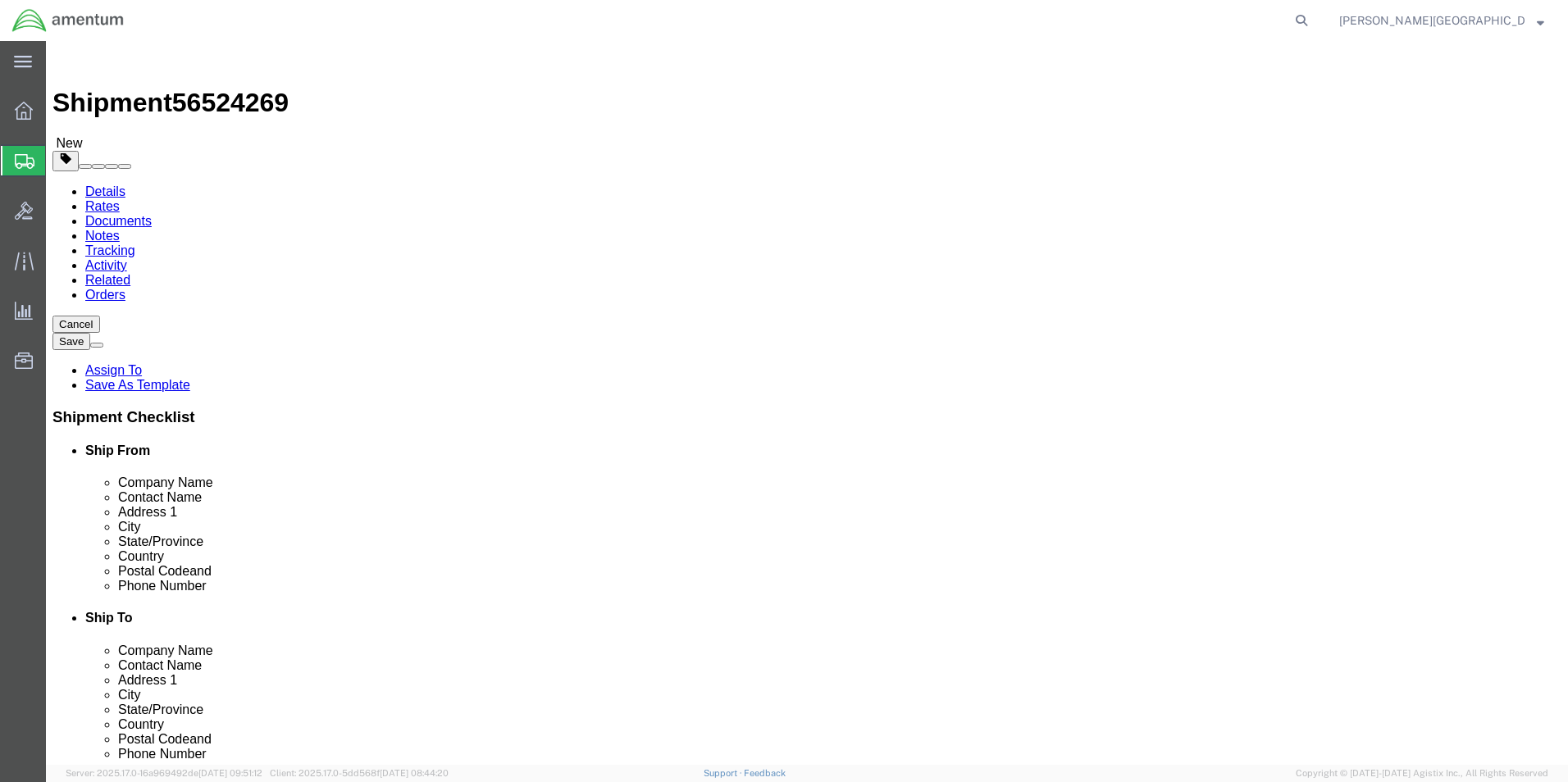
click button "Continue"
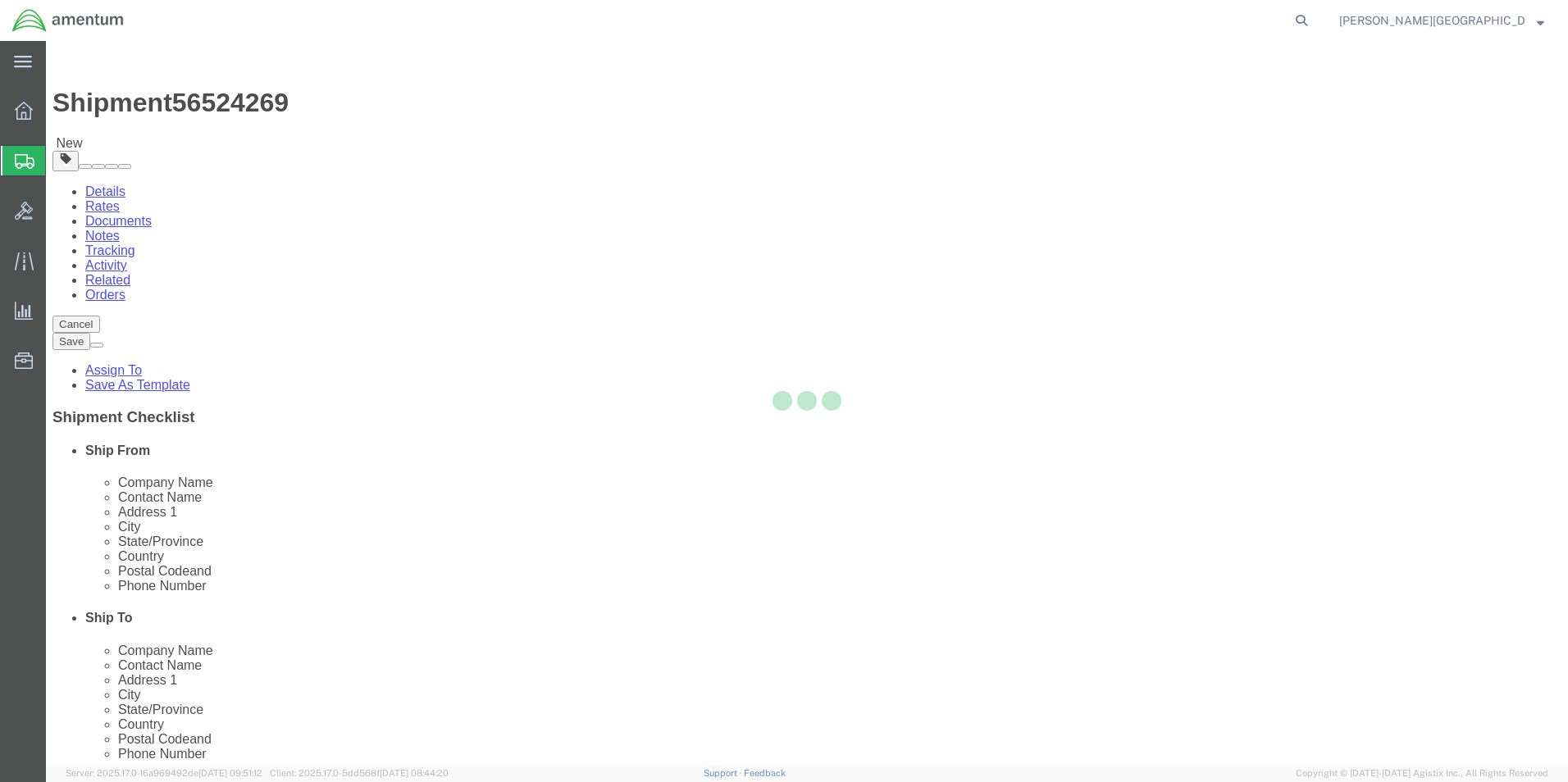
select select
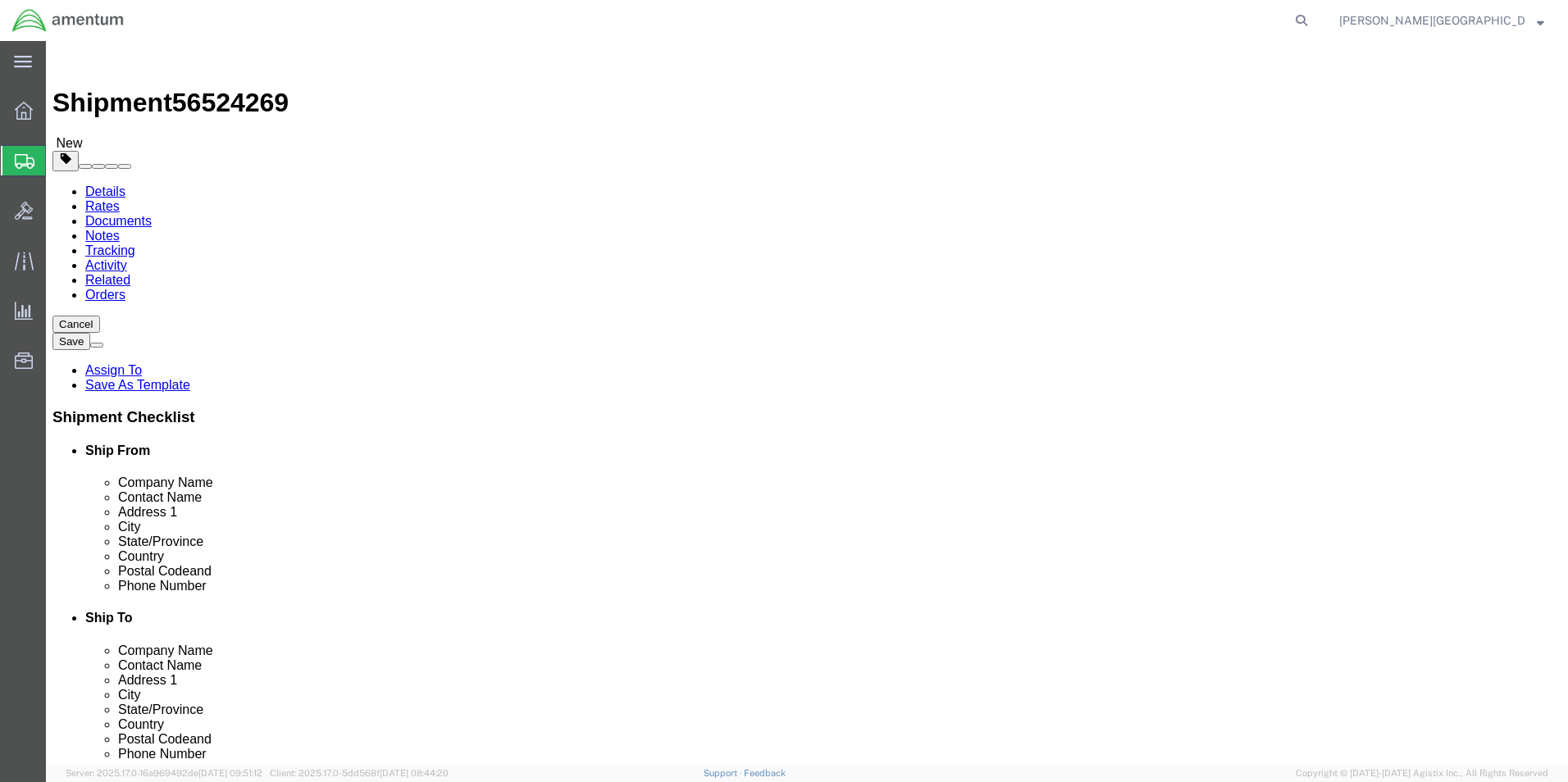
click button "Rate Shipment"
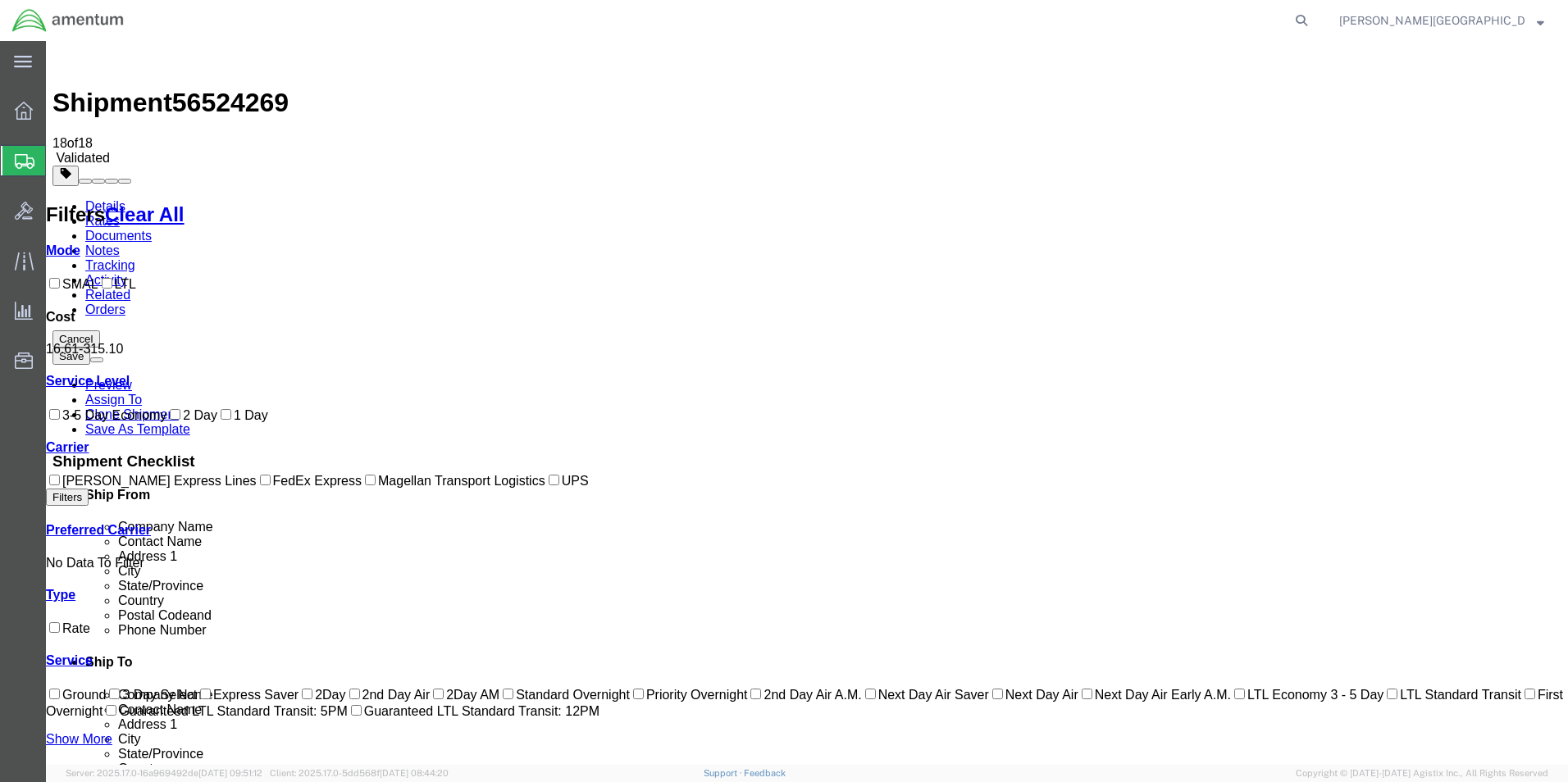
checkbox input "true"
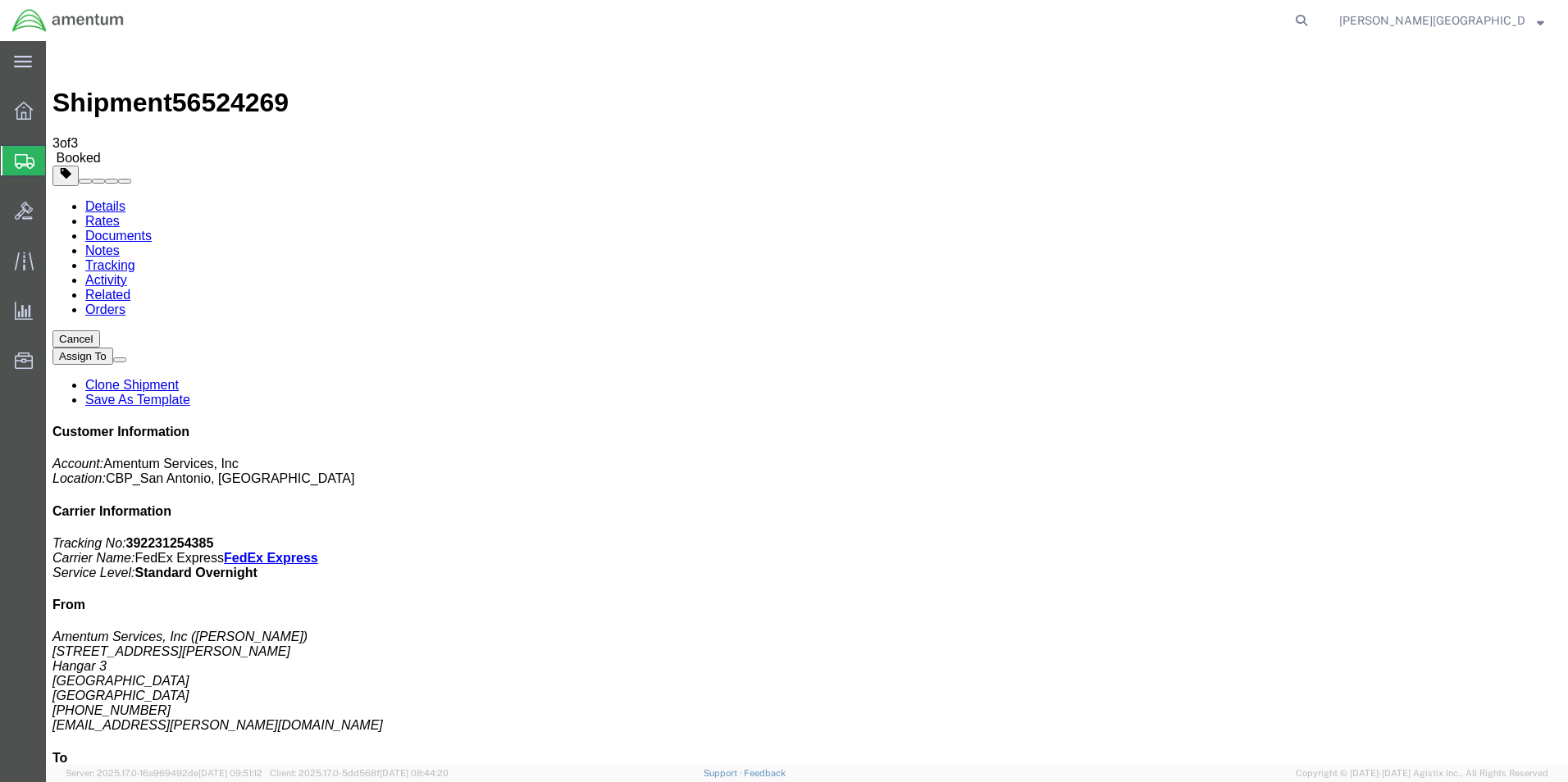
click at [112, 200] on link "Details" at bounding box center [105, 207] width 40 height 14
click link "Schedule pickup request"
